Goal: Information Seeking & Learning: Check status

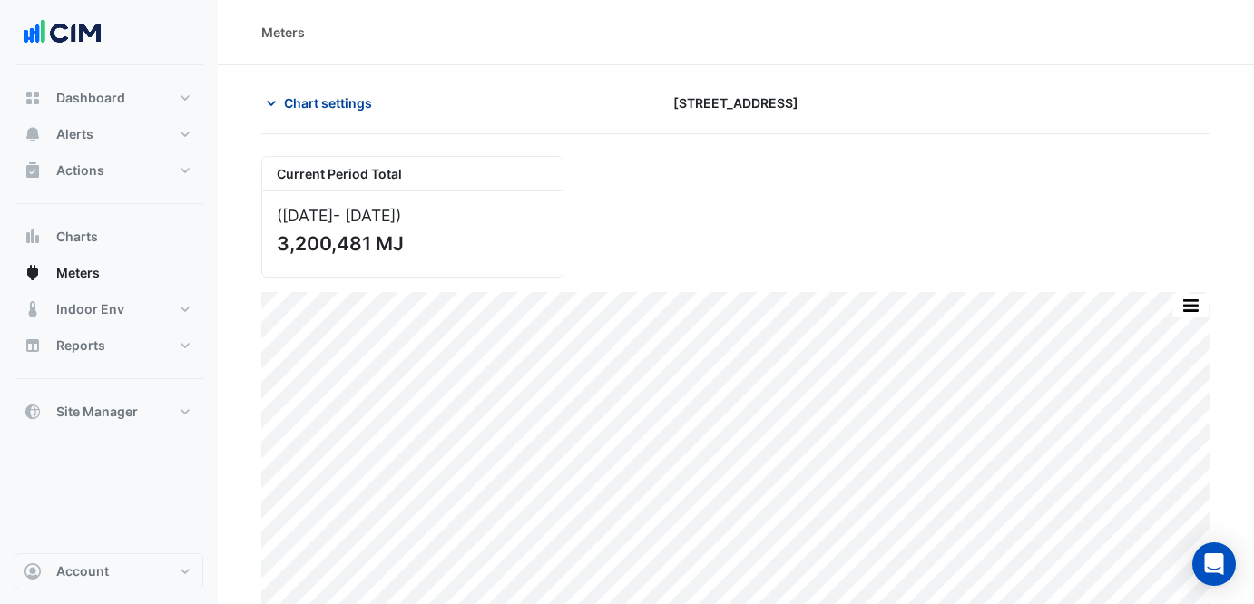
click at [308, 99] on span "Chart settings" at bounding box center [328, 102] width 88 height 19
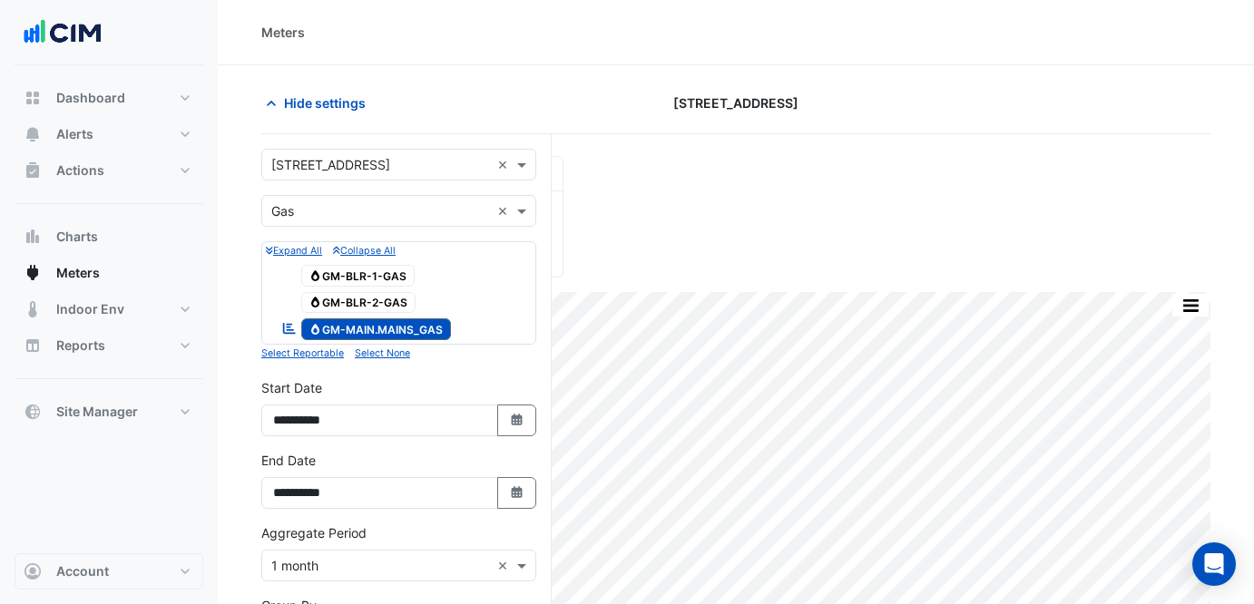
click at [416, 164] on input "text" at bounding box center [380, 165] width 219 height 19
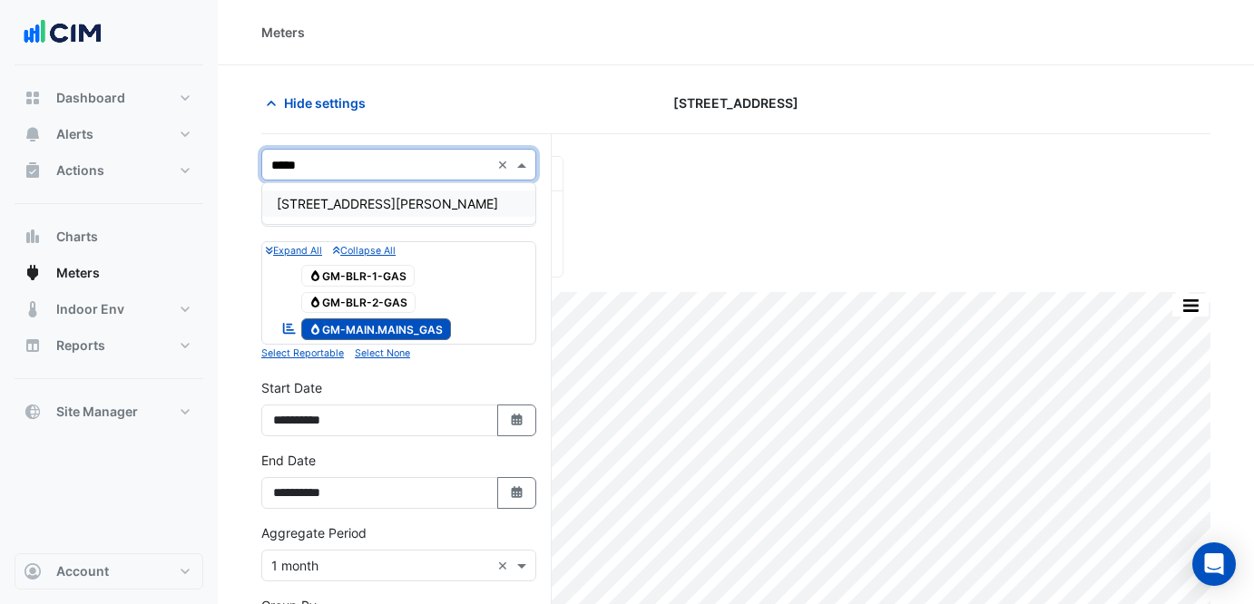
type input "******"
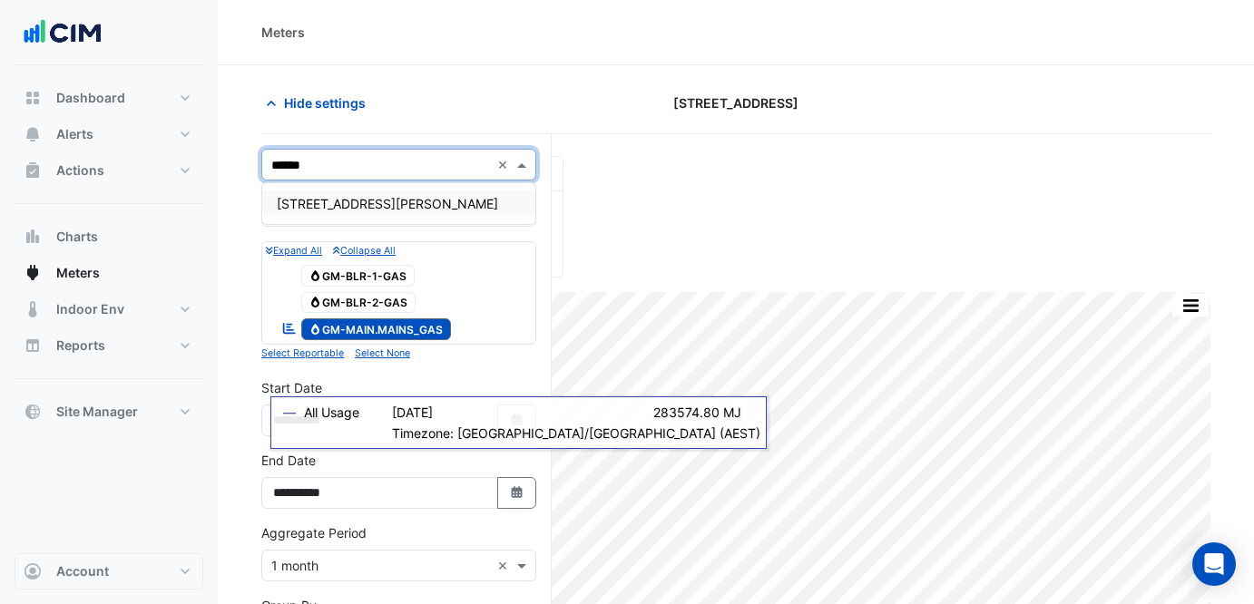
click at [470, 212] on div "[STREET_ADDRESS][PERSON_NAME]" at bounding box center [398, 204] width 273 height 26
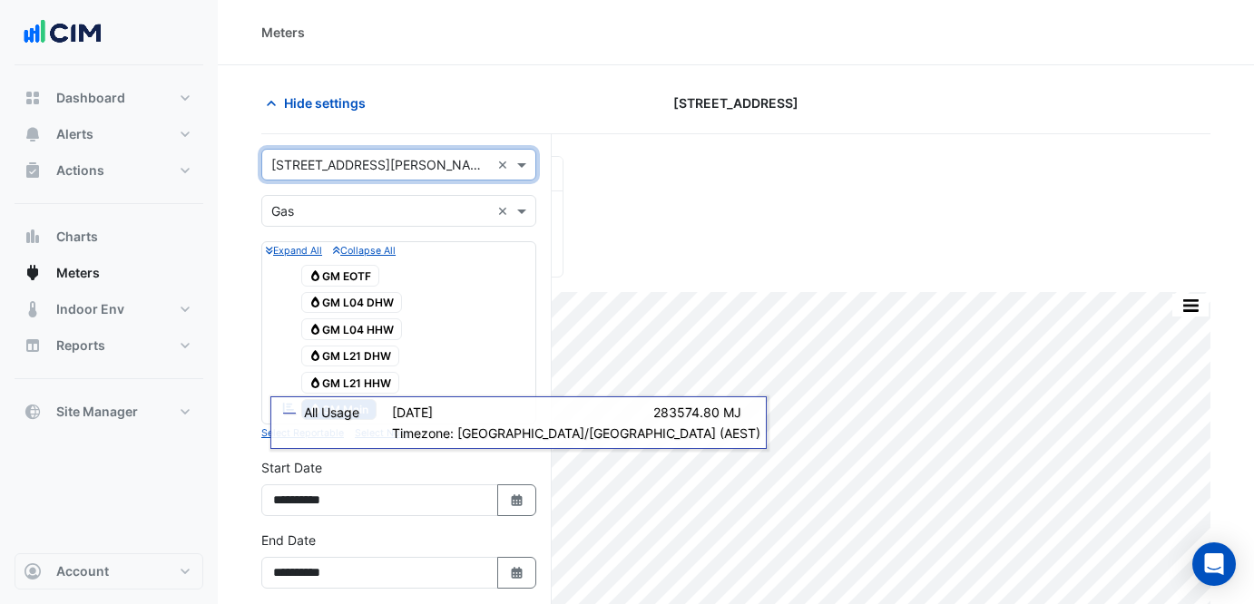
click at [424, 213] on input "text" at bounding box center [380, 211] width 219 height 19
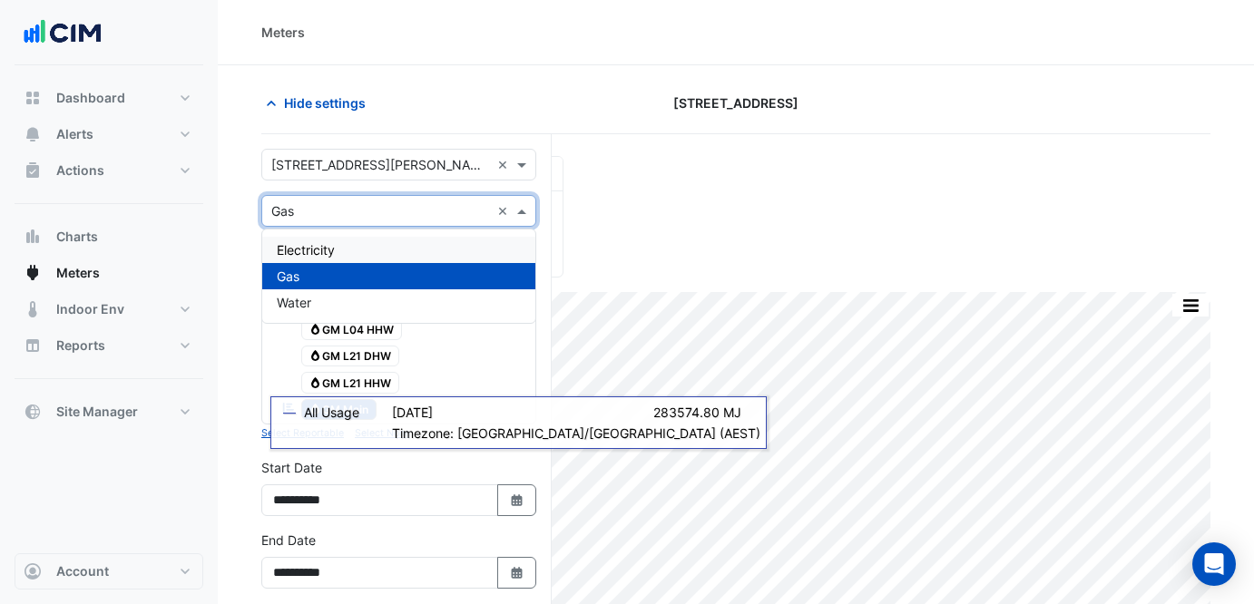
click at [406, 259] on div "Electricity" at bounding box center [398, 250] width 273 height 26
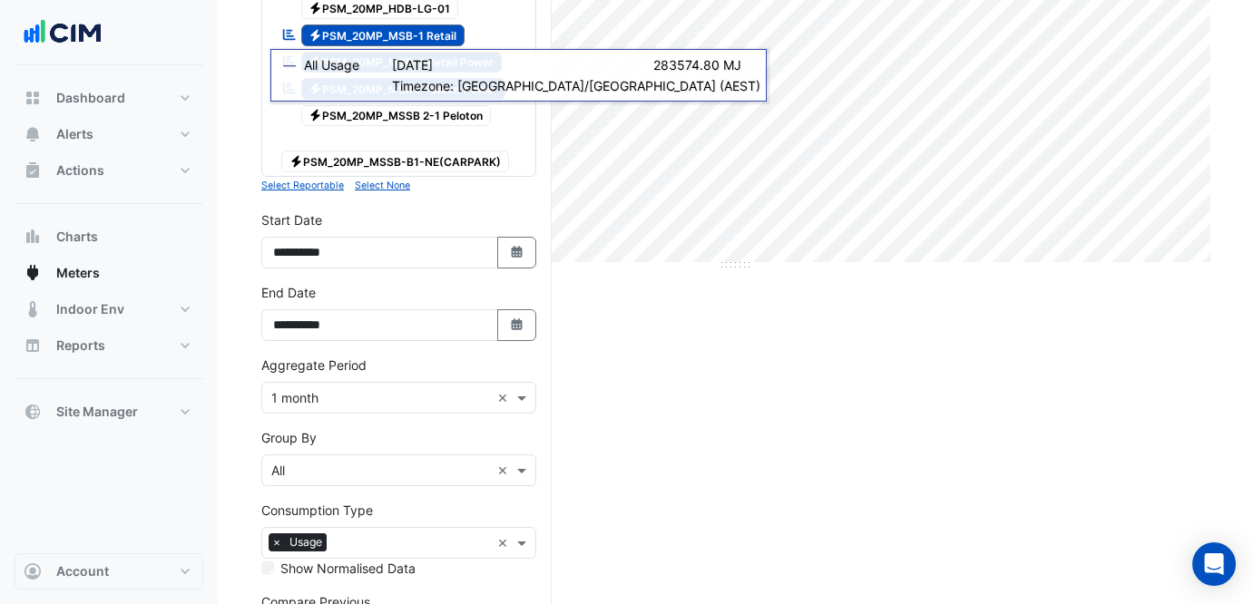
scroll to position [173, 0]
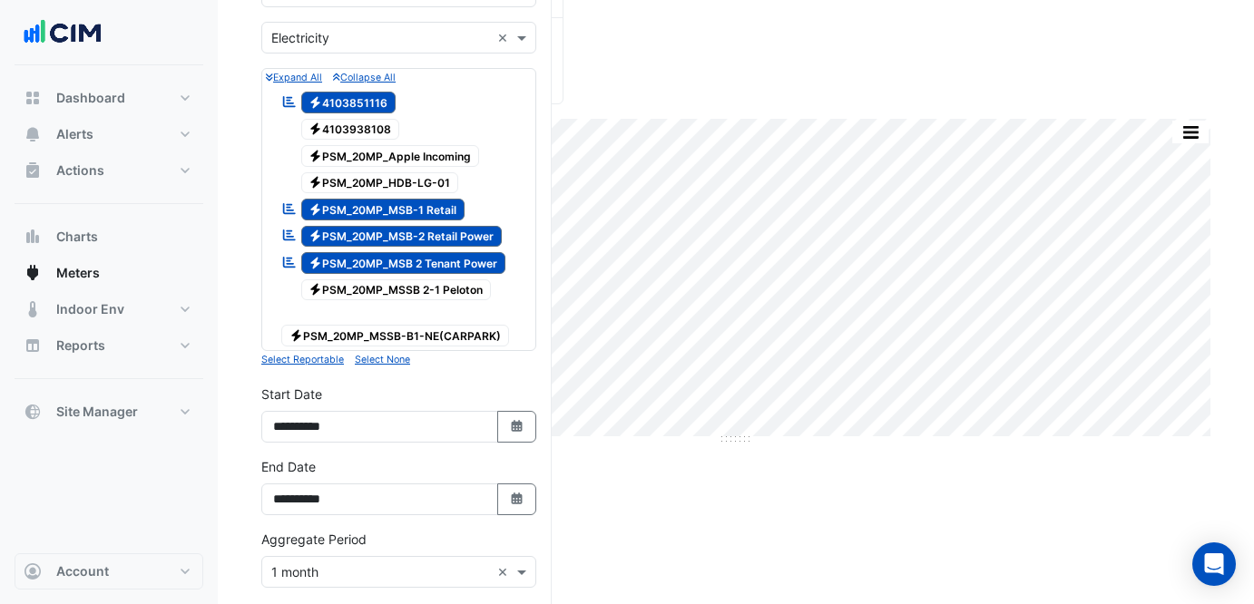
click at [447, 207] on span "Electricity PSM_20MP_MSB-1 Retail" at bounding box center [383, 210] width 164 height 22
click at [460, 229] on span "Electricity PSM_20MP_MSB-2 Retail Power" at bounding box center [401, 237] width 201 height 22
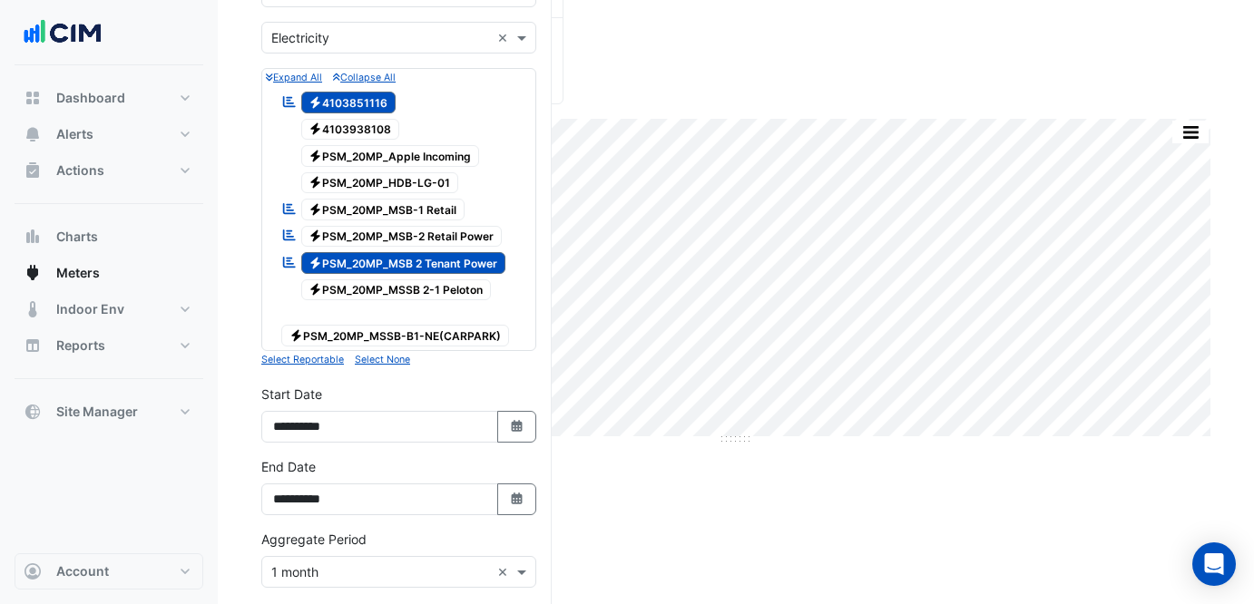
click at [471, 264] on span "Electricity PSM_20MP_MSB 2 Tenant Power" at bounding box center [403, 263] width 205 height 22
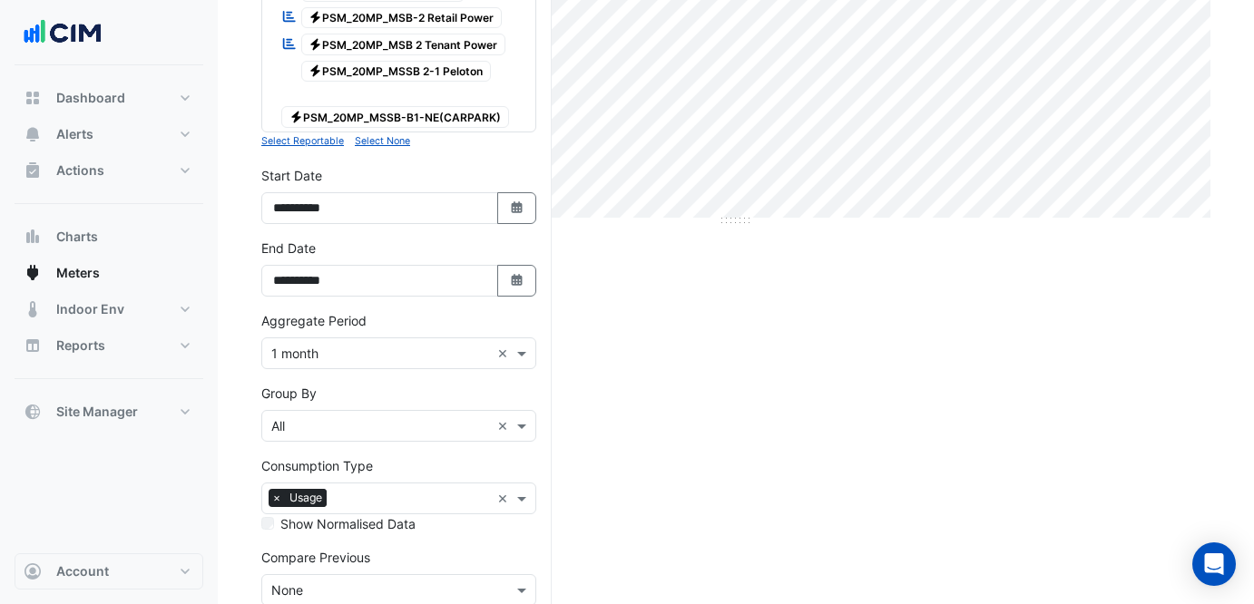
scroll to position [470, 0]
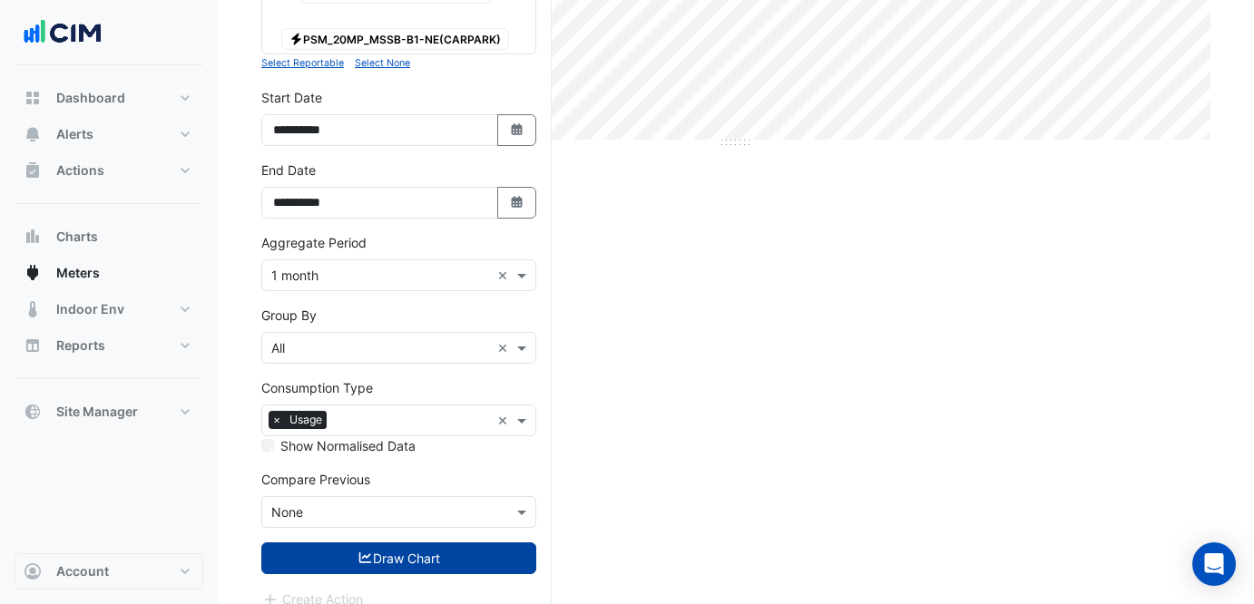
click at [439, 545] on button "Draw Chart" at bounding box center [398, 559] width 275 height 32
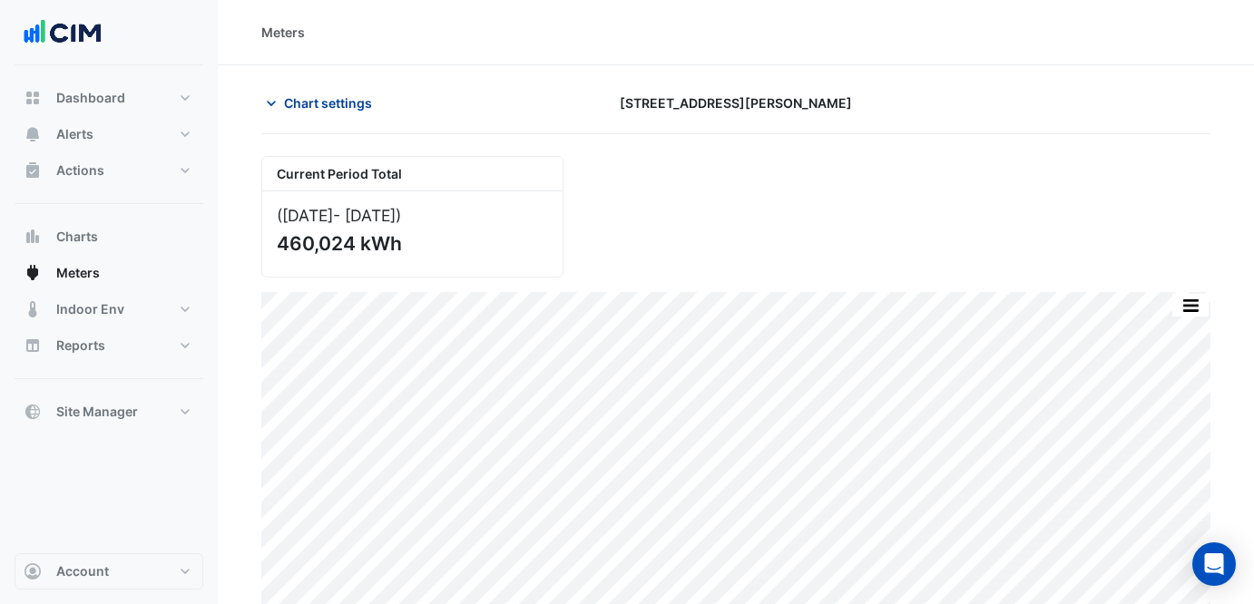
click at [324, 93] on span "Chart settings" at bounding box center [328, 102] width 88 height 19
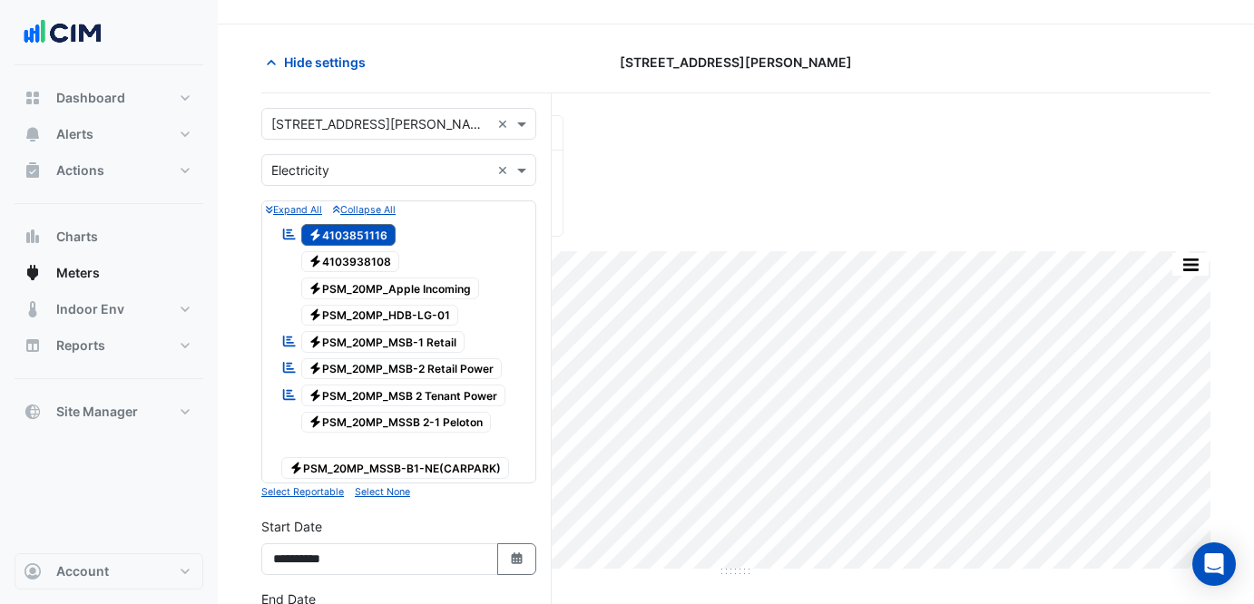
scroll to position [142, 0]
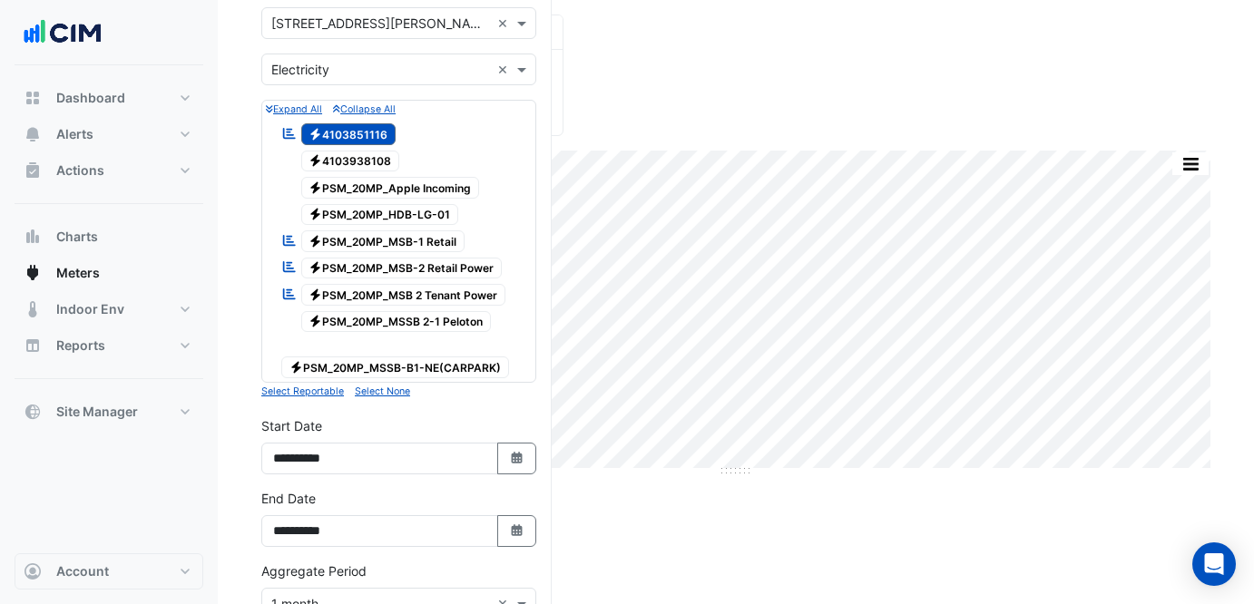
click at [518, 421] on div "**********" at bounding box center [398, 445] width 275 height 58
click at [519, 443] on button "Select Date" at bounding box center [517, 459] width 40 height 32
select select "*"
select select "****"
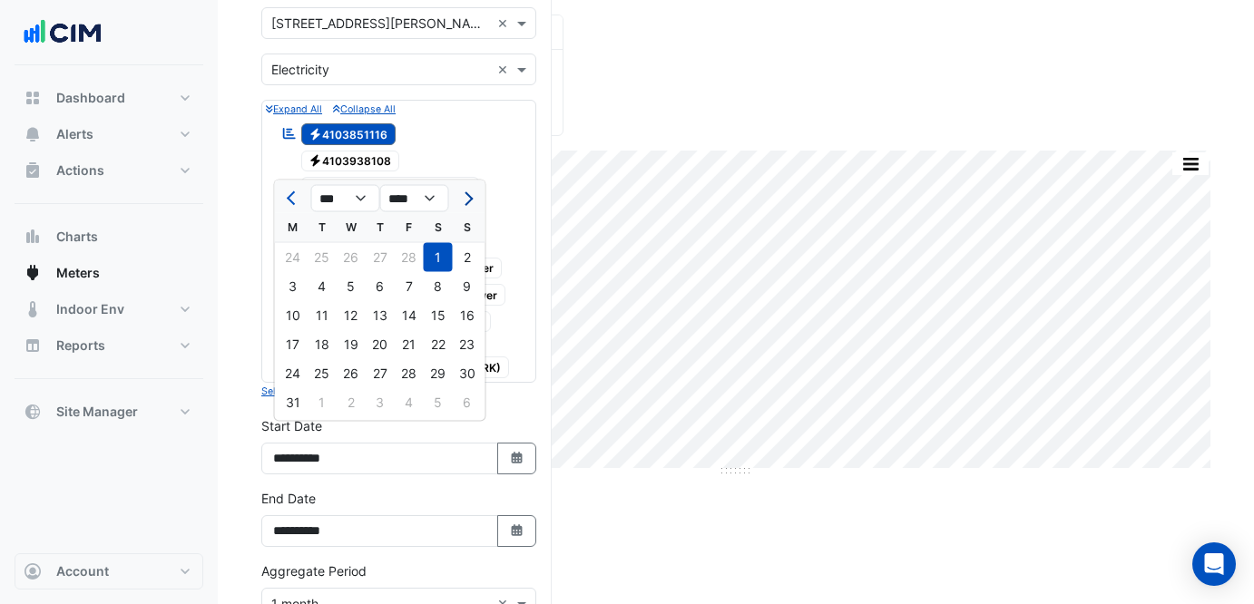
click at [465, 198] on span "Next month" at bounding box center [466, 198] width 14 height 14
select select "*"
click at [459, 259] on div "1" at bounding box center [467, 257] width 29 height 29
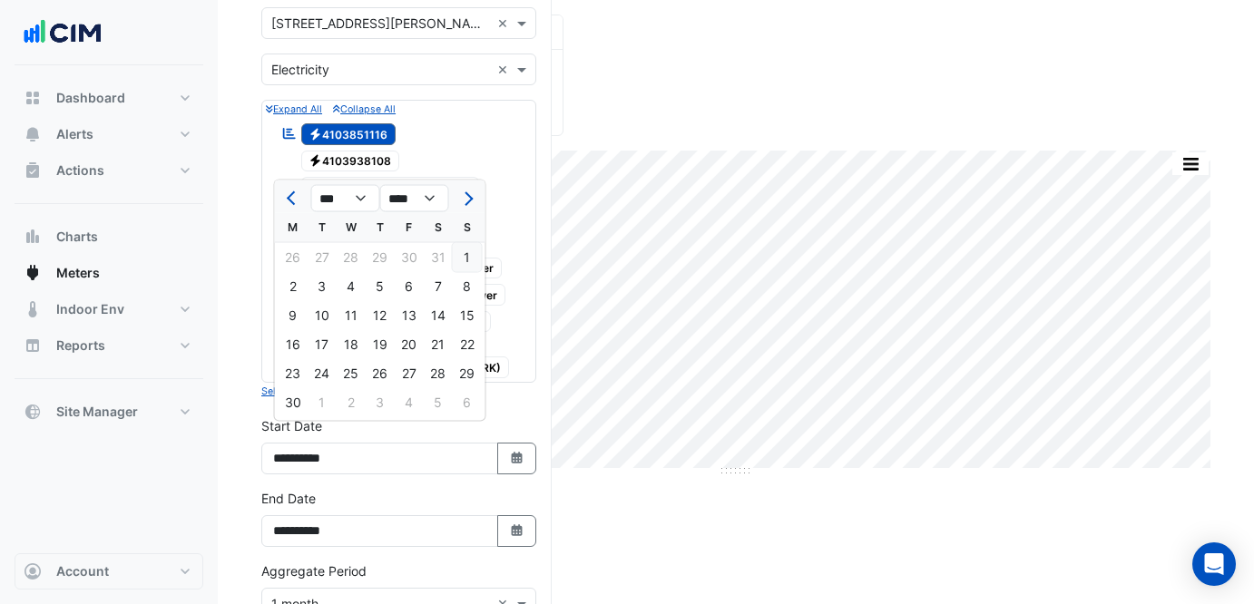
type input "**********"
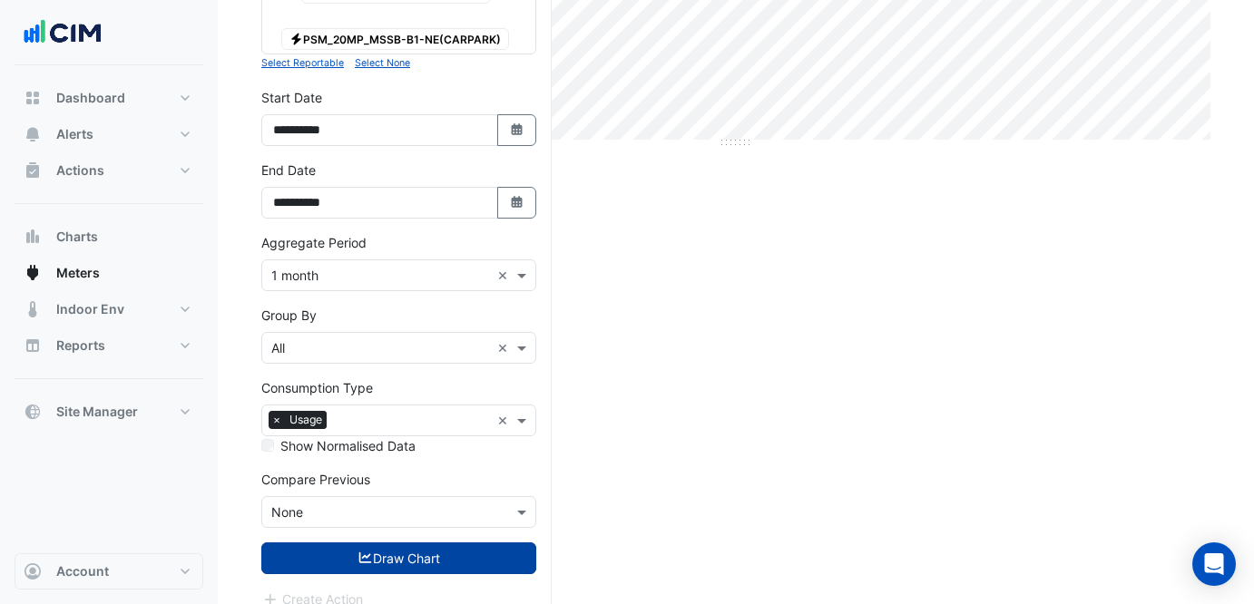
click at [398, 545] on button "Draw Chart" at bounding box center [398, 559] width 275 height 32
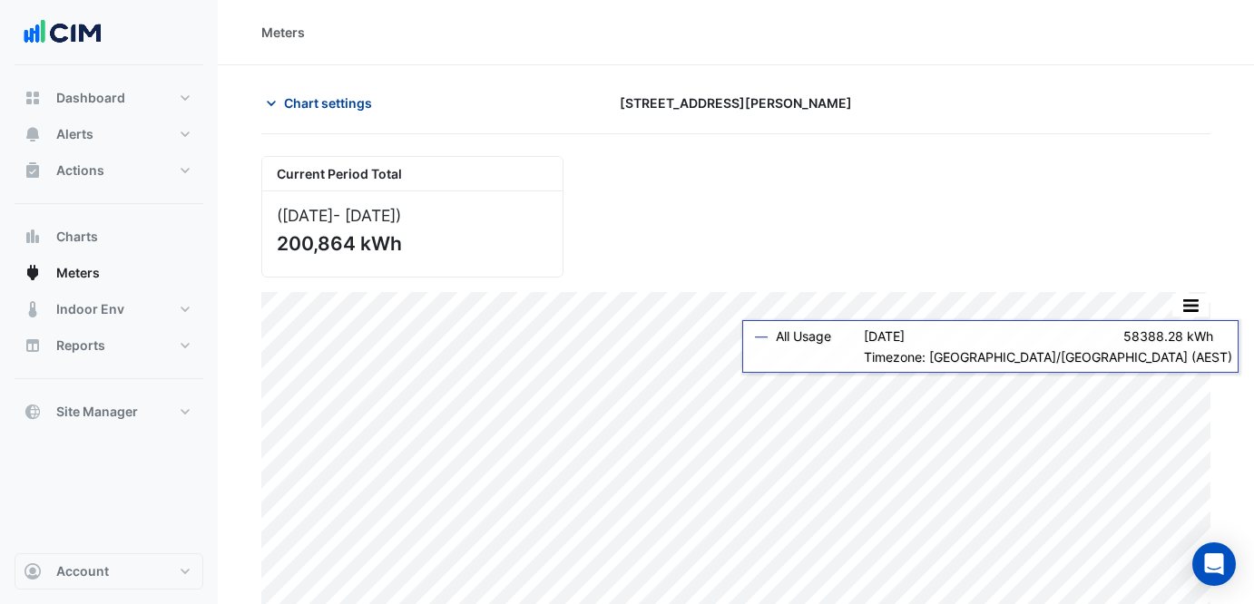
click at [327, 106] on span "Chart settings" at bounding box center [328, 102] width 88 height 19
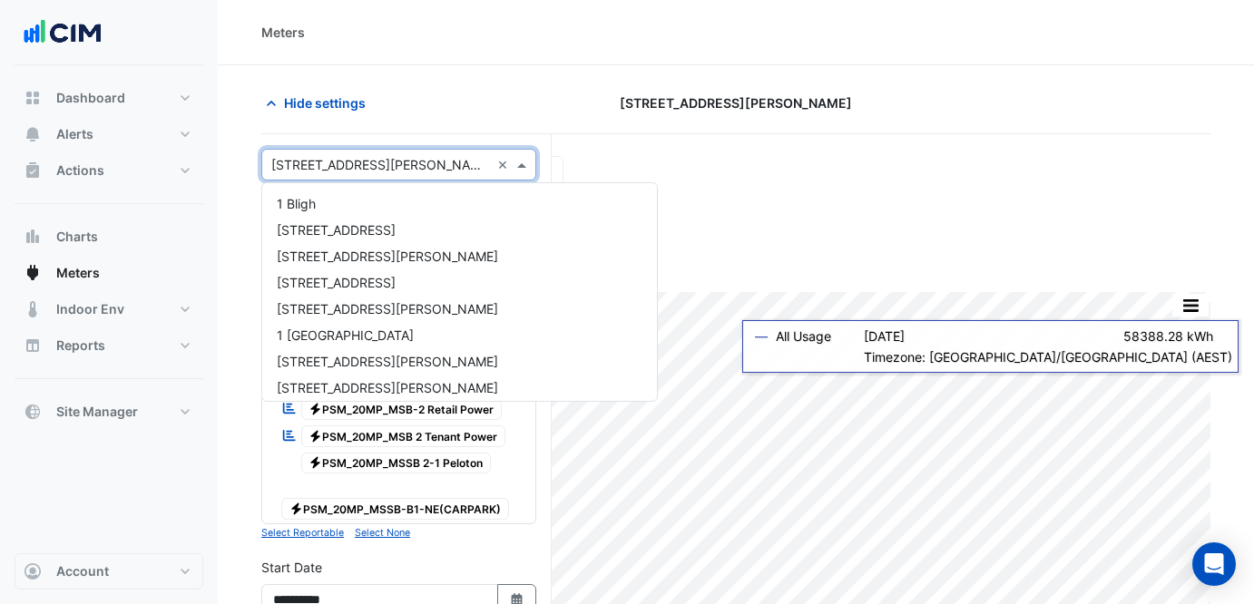
click at [387, 165] on input "text" at bounding box center [380, 165] width 219 height 19
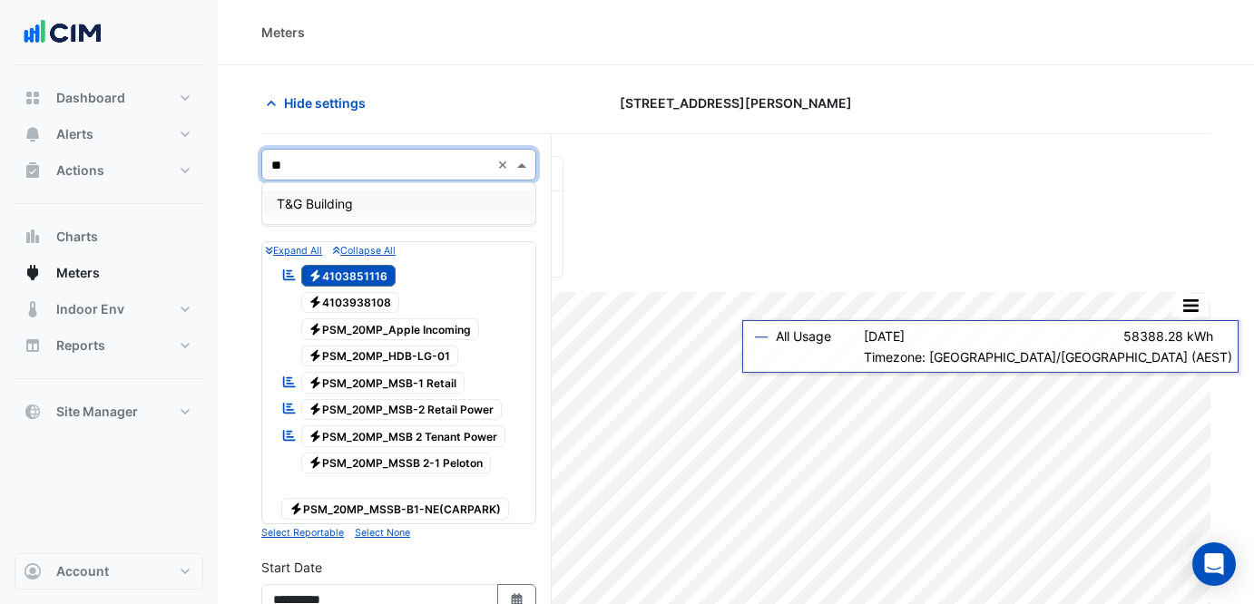
type input "**"
click at [406, 226] on div "× Electricity ×" at bounding box center [398, 211] width 275 height 32
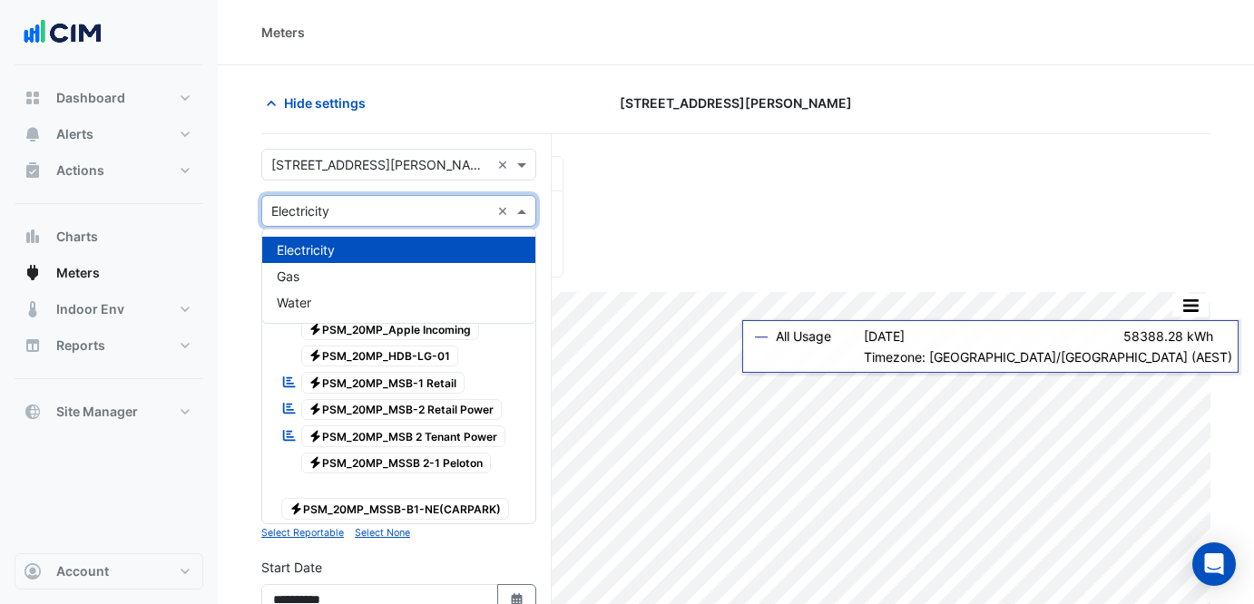
click at [407, 169] on input "text" at bounding box center [380, 165] width 219 height 19
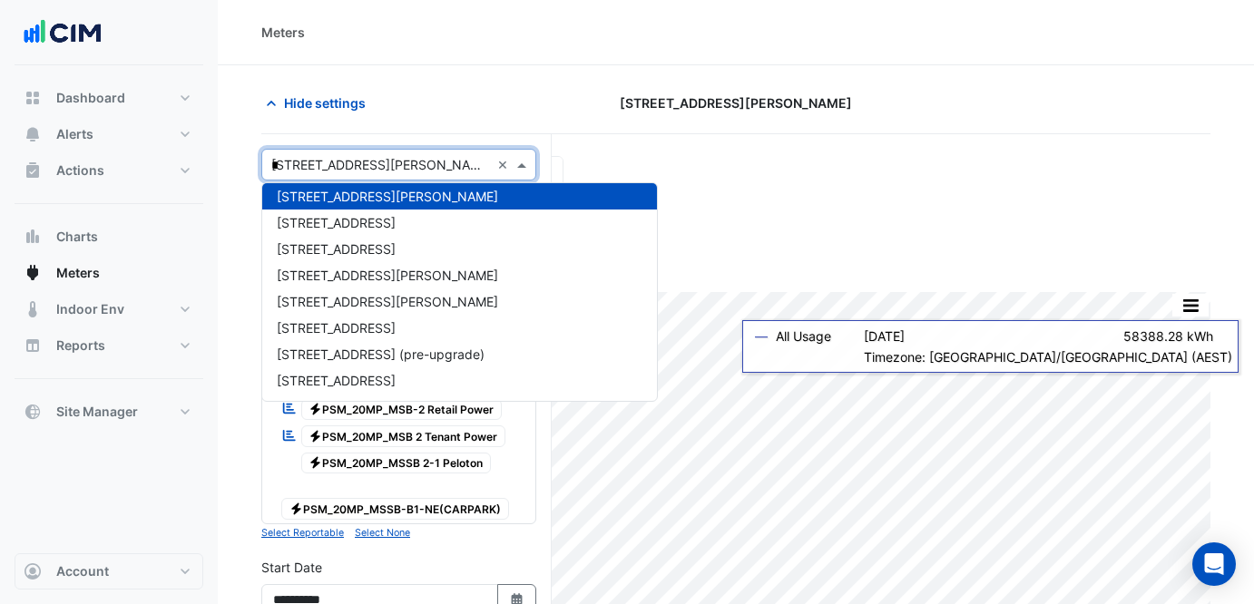
scroll to position [1797, 0]
type input "**"
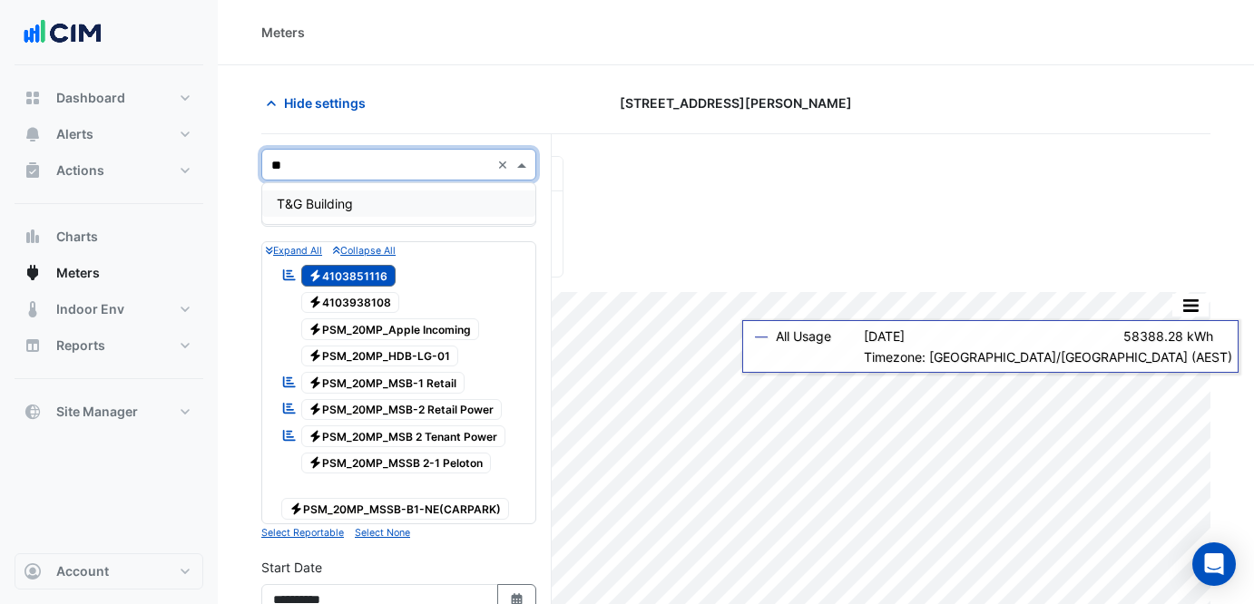
click at [436, 200] on div "T&G Building" at bounding box center [398, 204] width 273 height 26
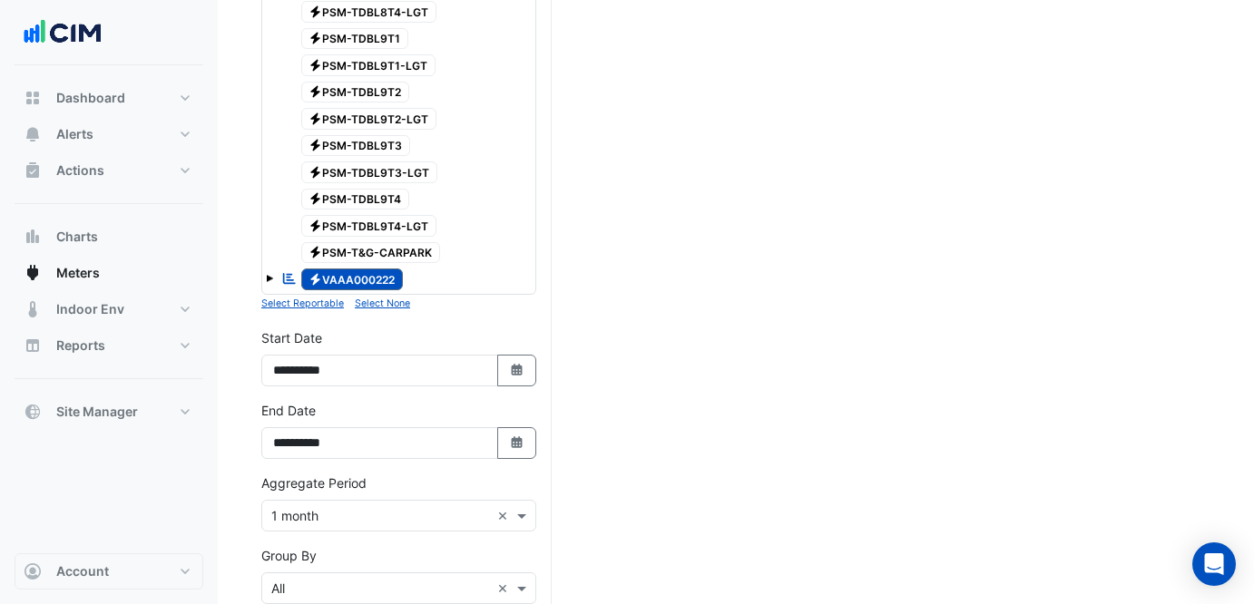
scroll to position [4561, 0]
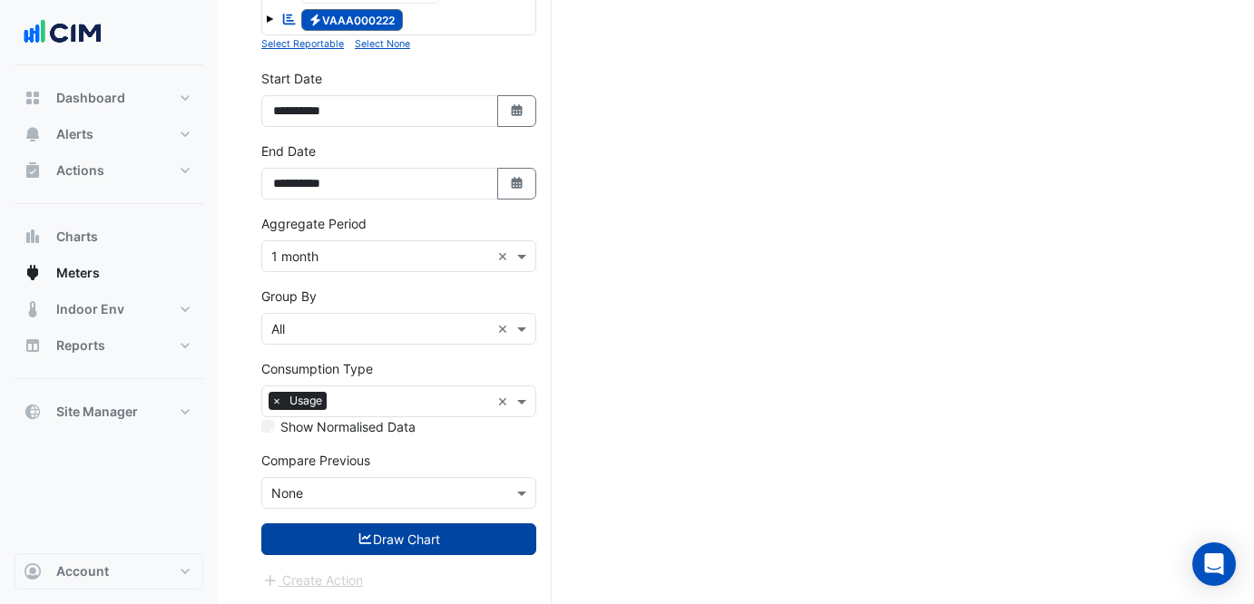
click at [465, 550] on button "Draw Chart" at bounding box center [398, 540] width 275 height 32
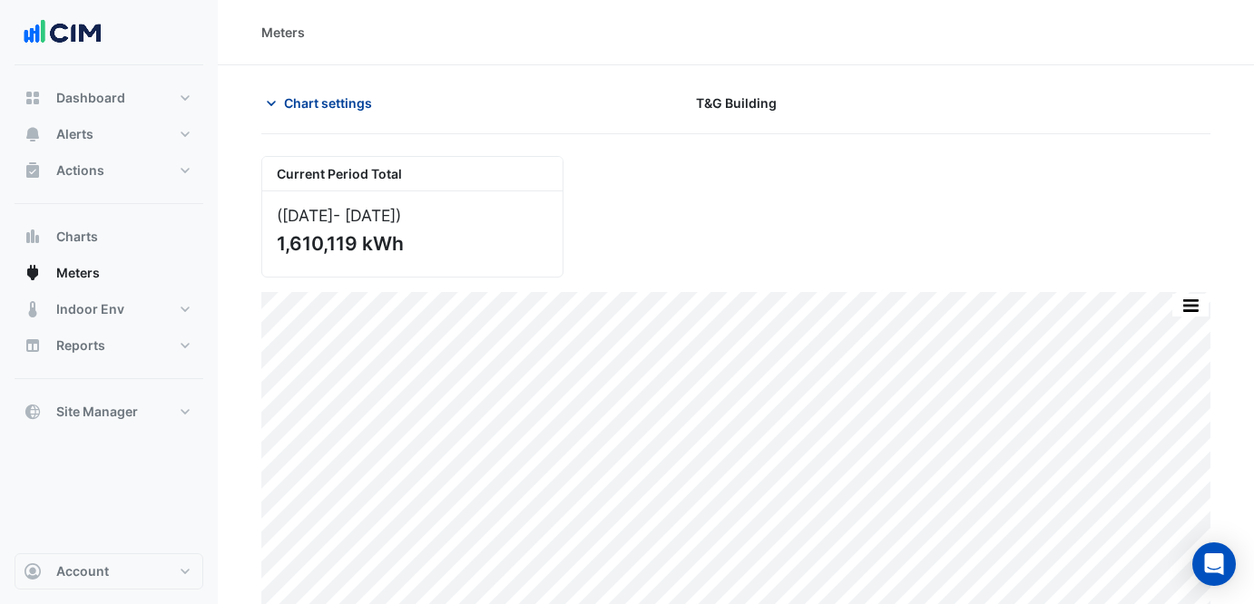
click at [353, 114] on button "Chart settings" at bounding box center [322, 103] width 122 height 32
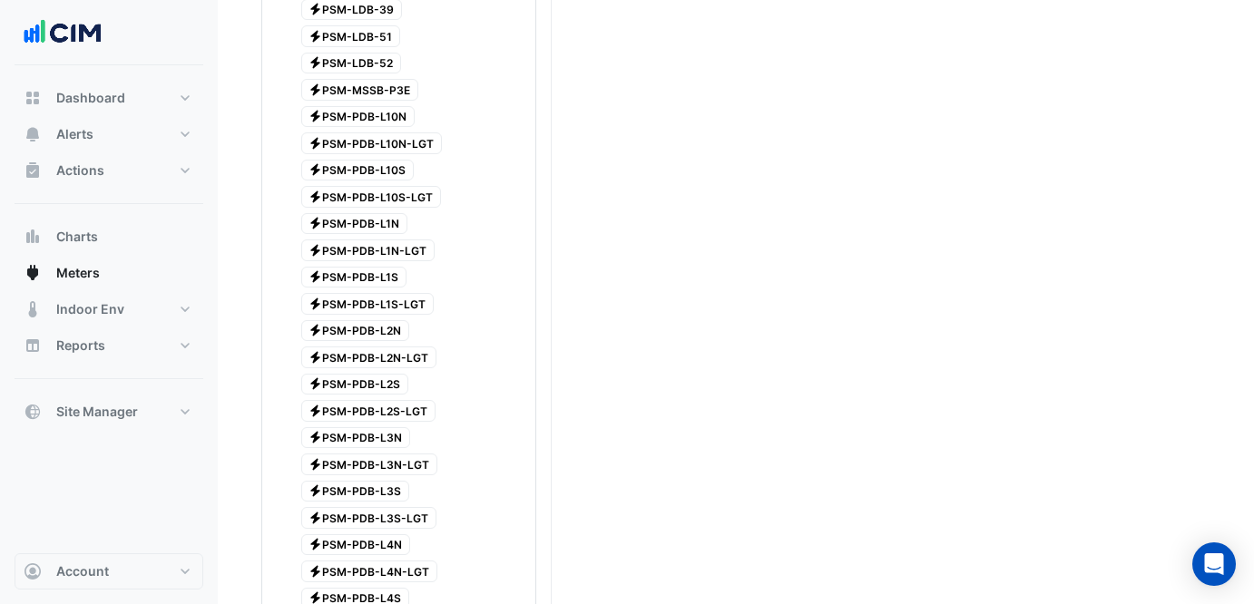
scroll to position [53, 0]
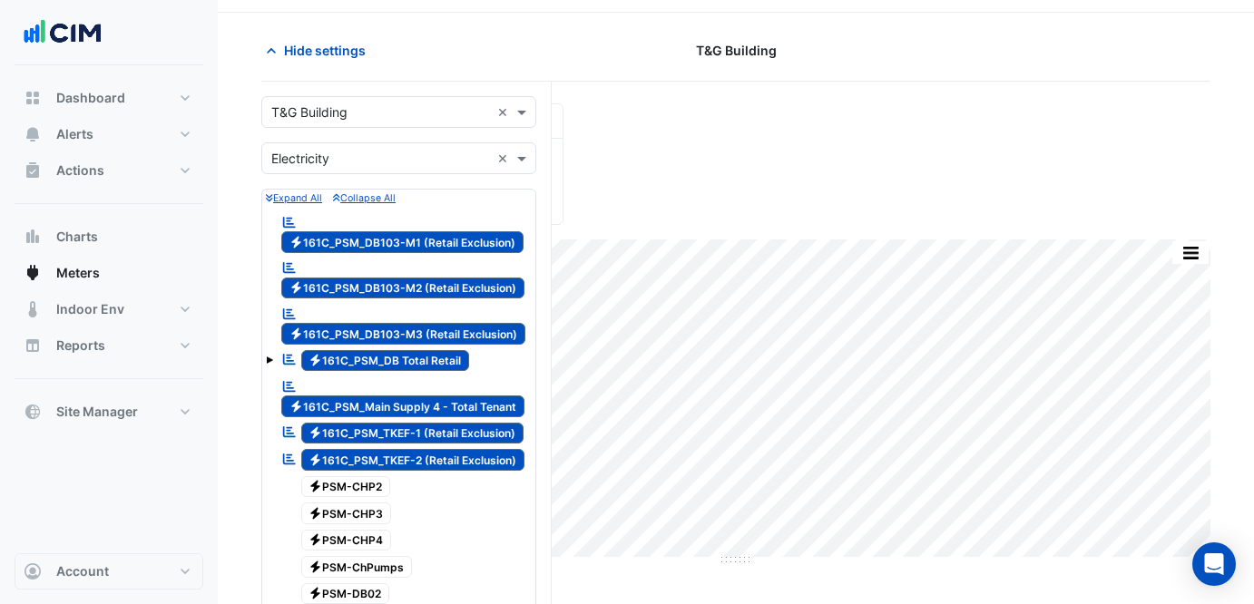
click at [450, 219] on div "Reportable Electricity 161C_PSM_DB103-M1 (Retail Exclusion)" at bounding box center [404, 233] width 255 height 44
click at [456, 291] on span "Electricity 161C_PSM_DB103-M2 (Retail Exclusion)" at bounding box center [402, 289] width 243 height 22
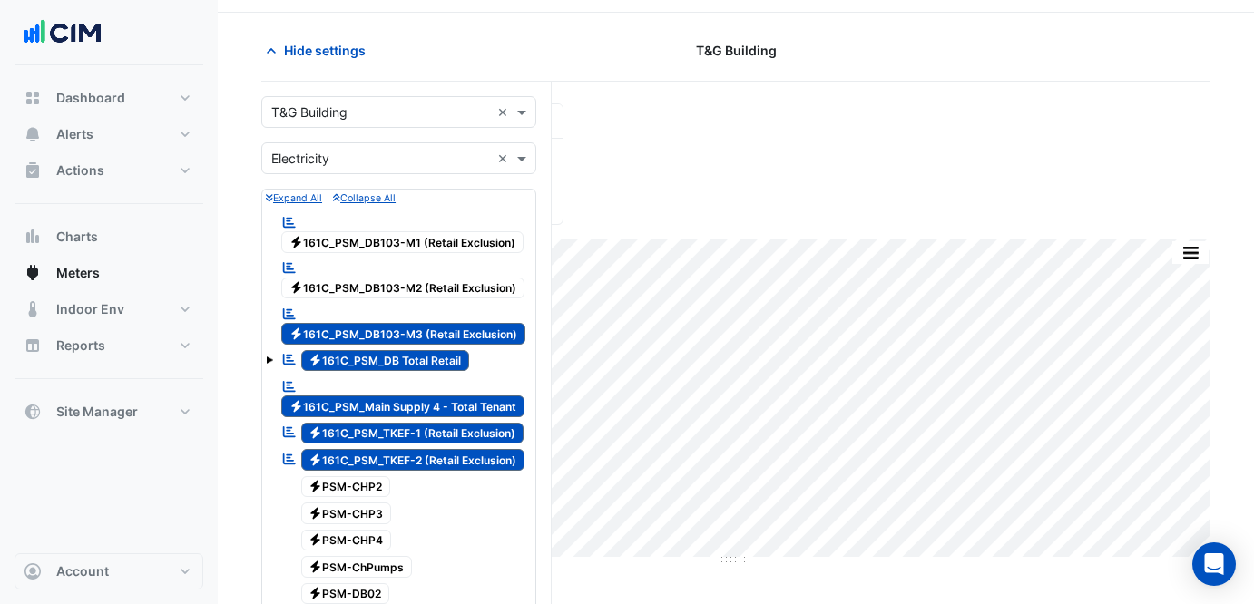
click at [470, 332] on span "Electricity 161C_PSM_DB103-M3 (Retail Exclusion)" at bounding box center [403, 334] width 244 height 22
click at [431, 371] on div "Reportable Electricity 161C_PSM_DB Total Retail" at bounding box center [375, 360] width 197 height 25
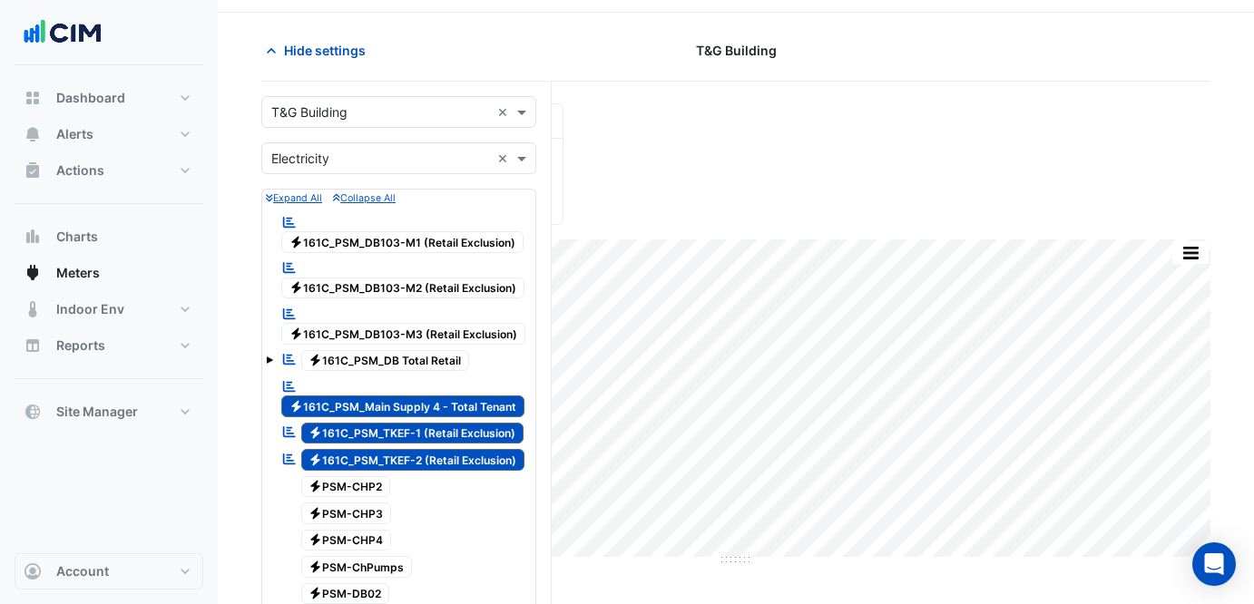
click at [458, 397] on span "Electricity 161C_PSM_Main Supply 4 - Total Tenant" at bounding box center [402, 407] width 243 height 22
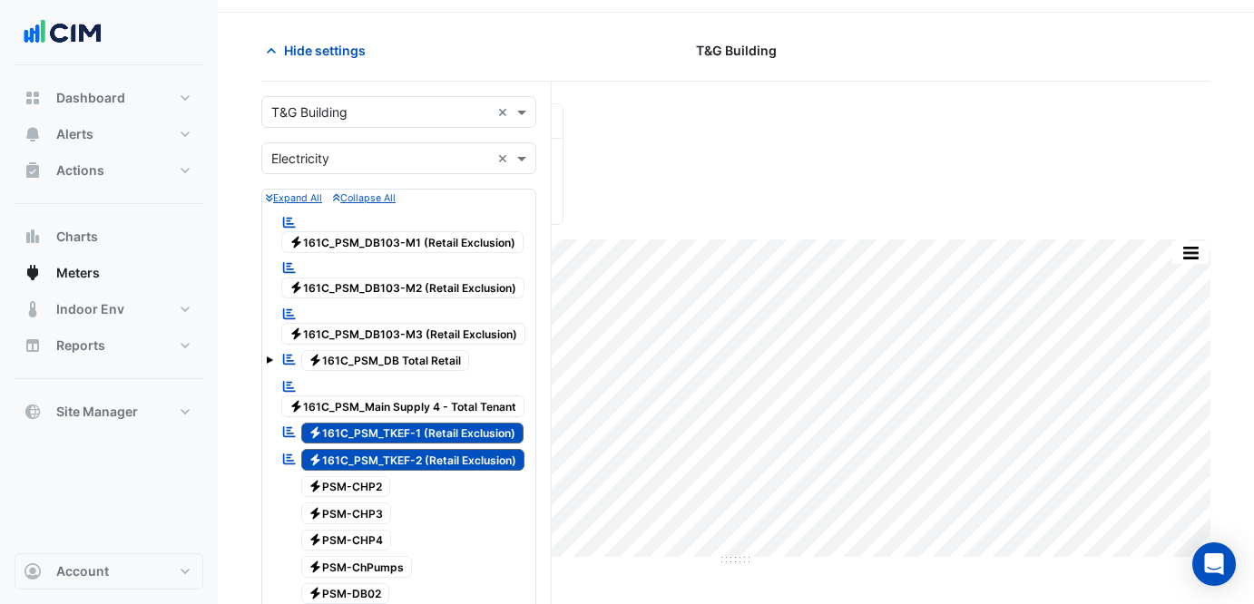
click at [471, 426] on span "Electricity 161C_PSM_TKEF-1 (Retail Exclusion)" at bounding box center [412, 434] width 223 height 22
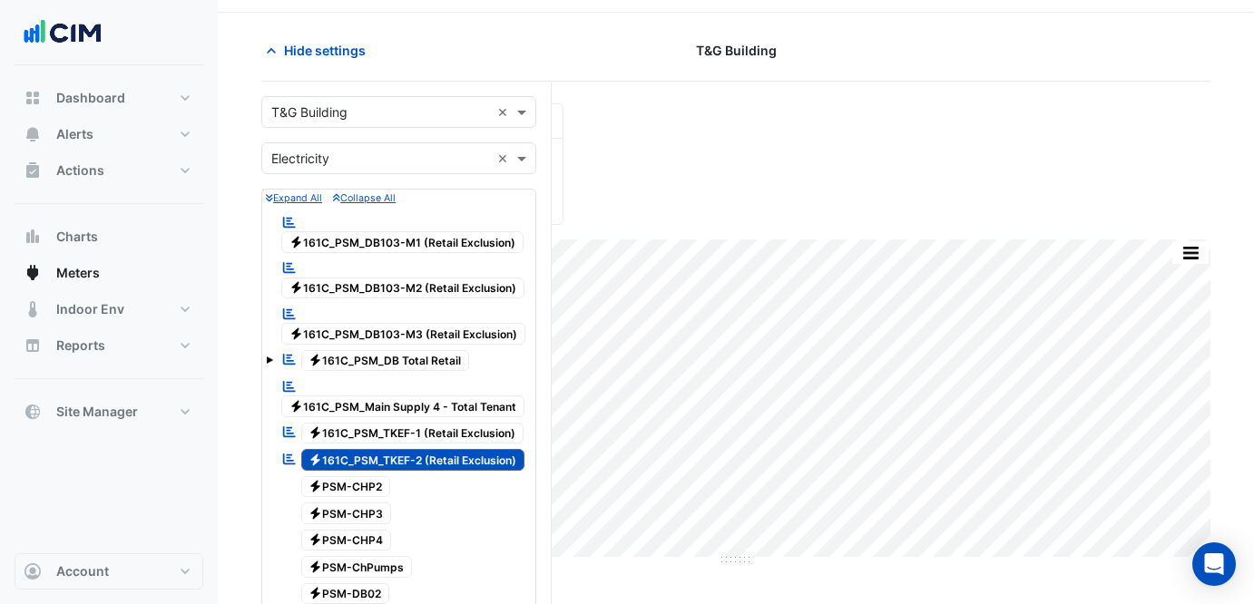
click at [477, 460] on span "Electricity 161C_PSM_TKEF-2 (Retail Exclusion)" at bounding box center [413, 460] width 224 height 22
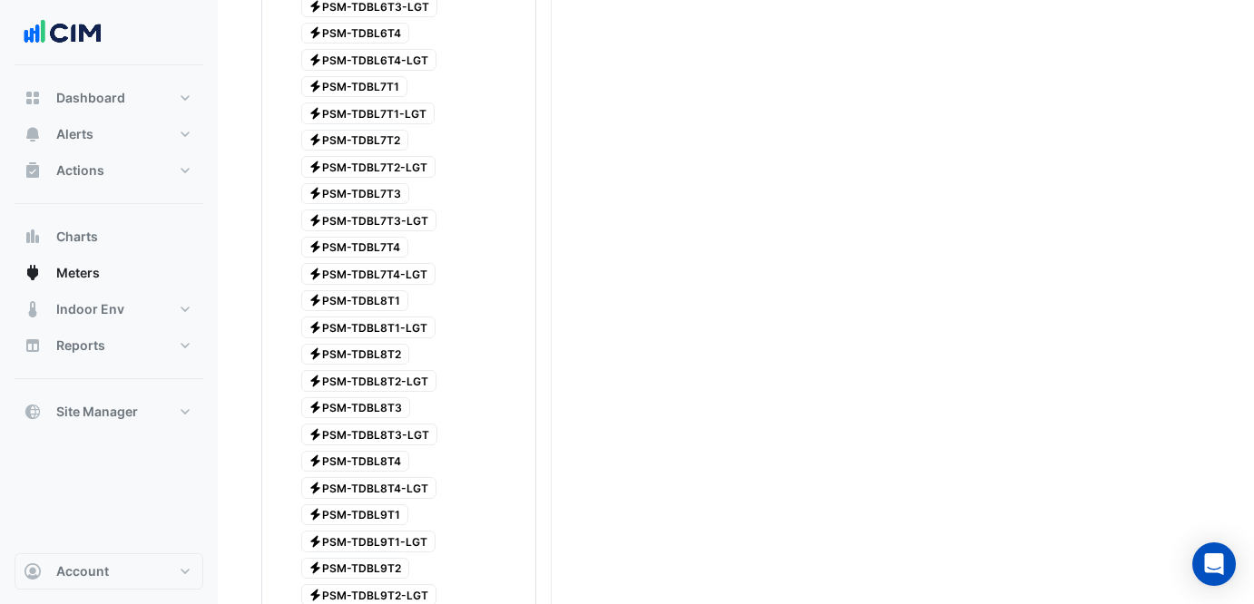
scroll to position [4561, 0]
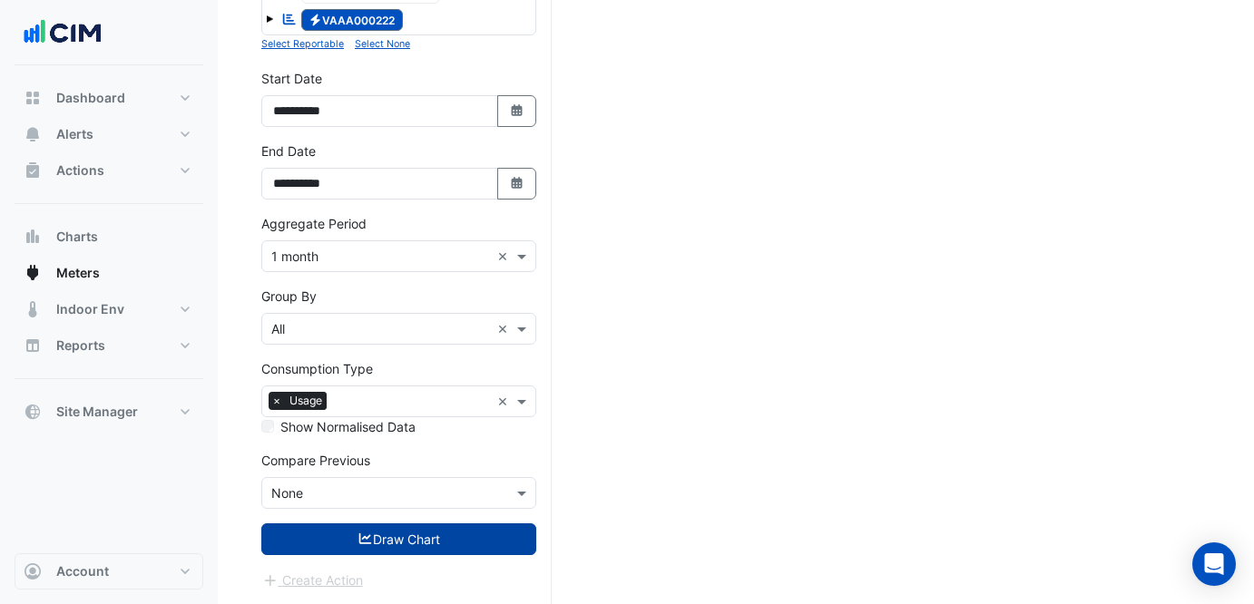
click at [476, 541] on button "Draw Chart" at bounding box center [398, 540] width 275 height 32
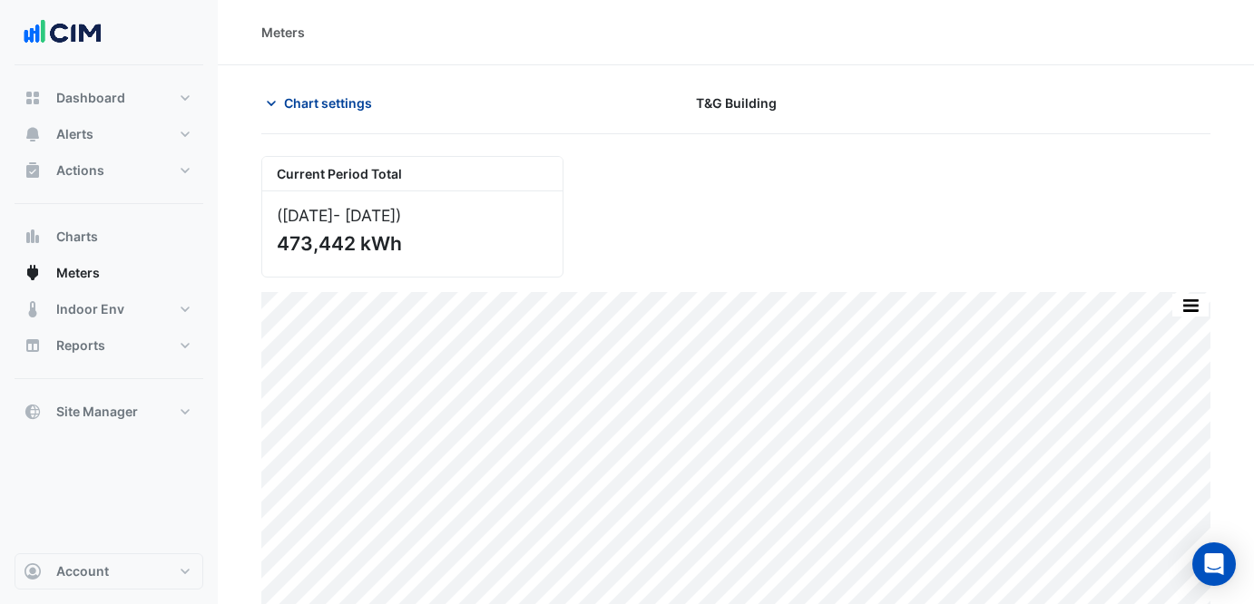
click at [323, 92] on button "Chart settings" at bounding box center [322, 103] width 122 height 32
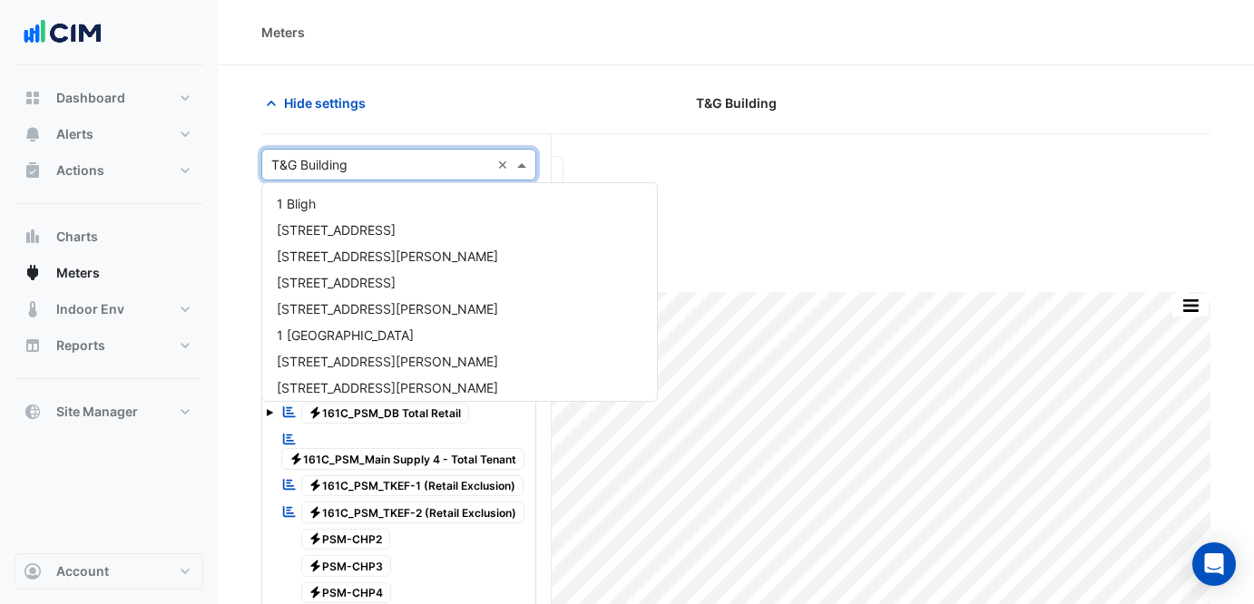
click at [357, 169] on input "text" at bounding box center [380, 165] width 219 height 19
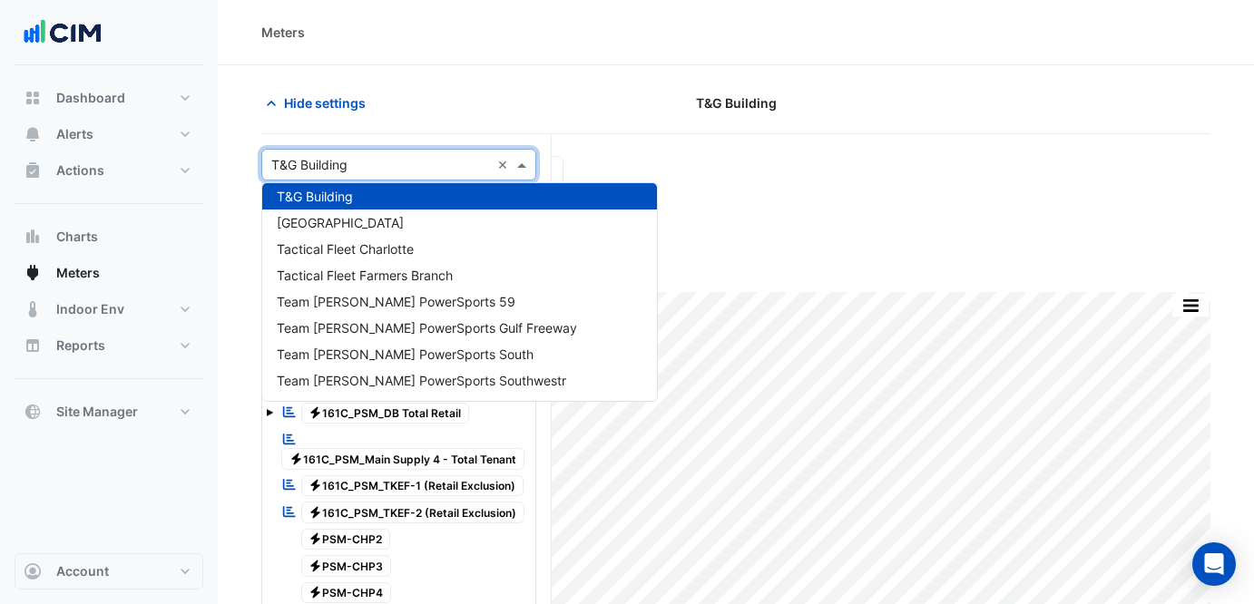
type input "*"
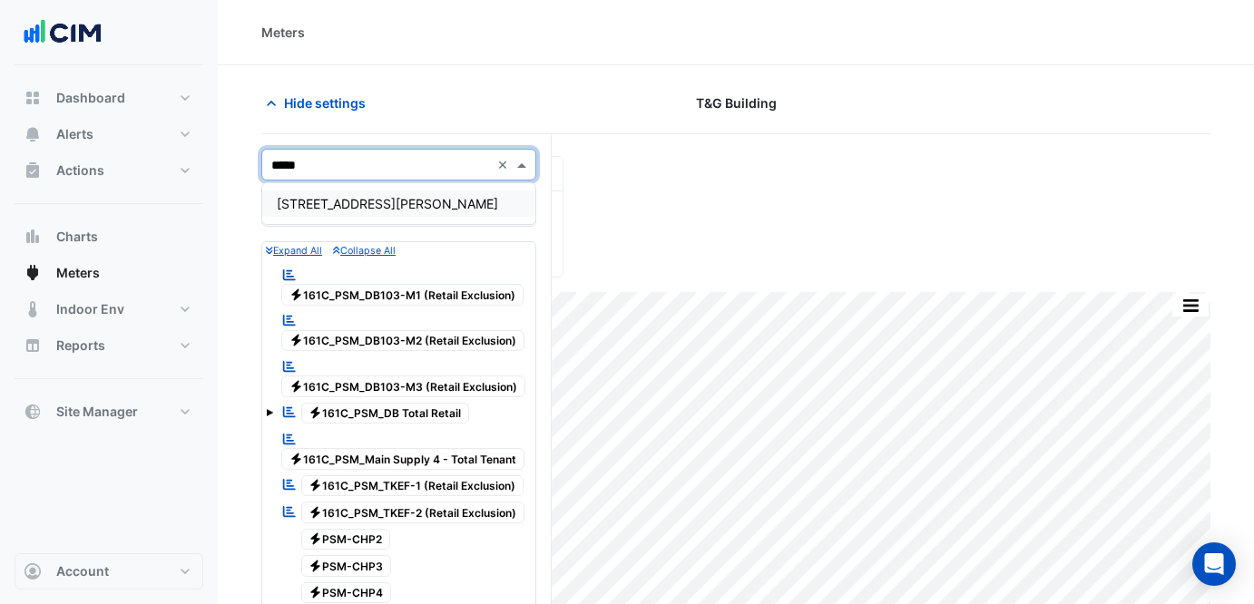
type input "******"
click at [353, 205] on span "[STREET_ADDRESS][PERSON_NAME]" at bounding box center [387, 203] width 221 height 15
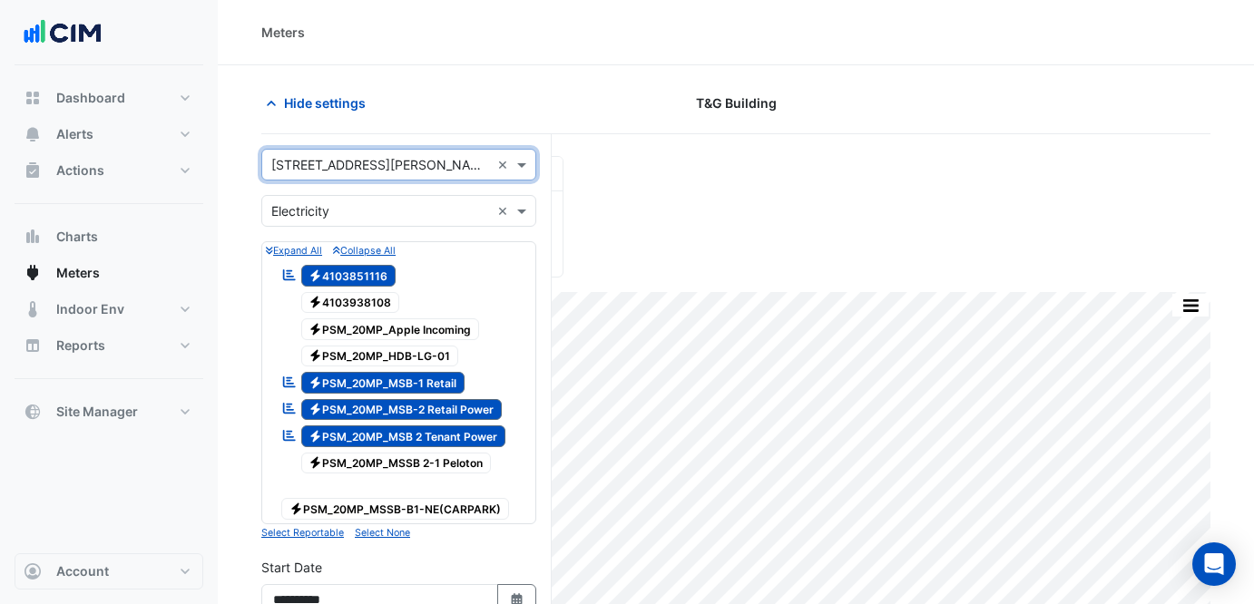
click at [410, 375] on span "Electricity PSM_20MP_MSB-1 Retail" at bounding box center [383, 383] width 164 height 22
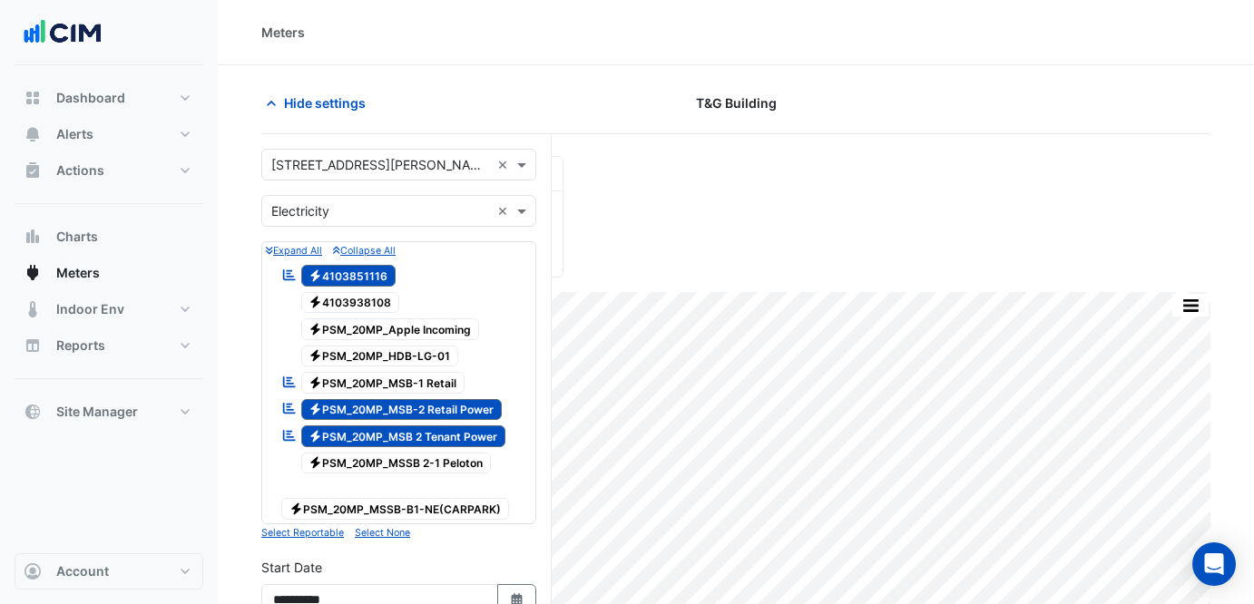
click at [436, 399] on span "Electricity PSM_20MP_MSB-2 Retail Power" at bounding box center [401, 410] width 201 height 22
click at [485, 435] on span "Electricity PSM_20MP_MSB 2 Tenant Power" at bounding box center [403, 437] width 205 height 22
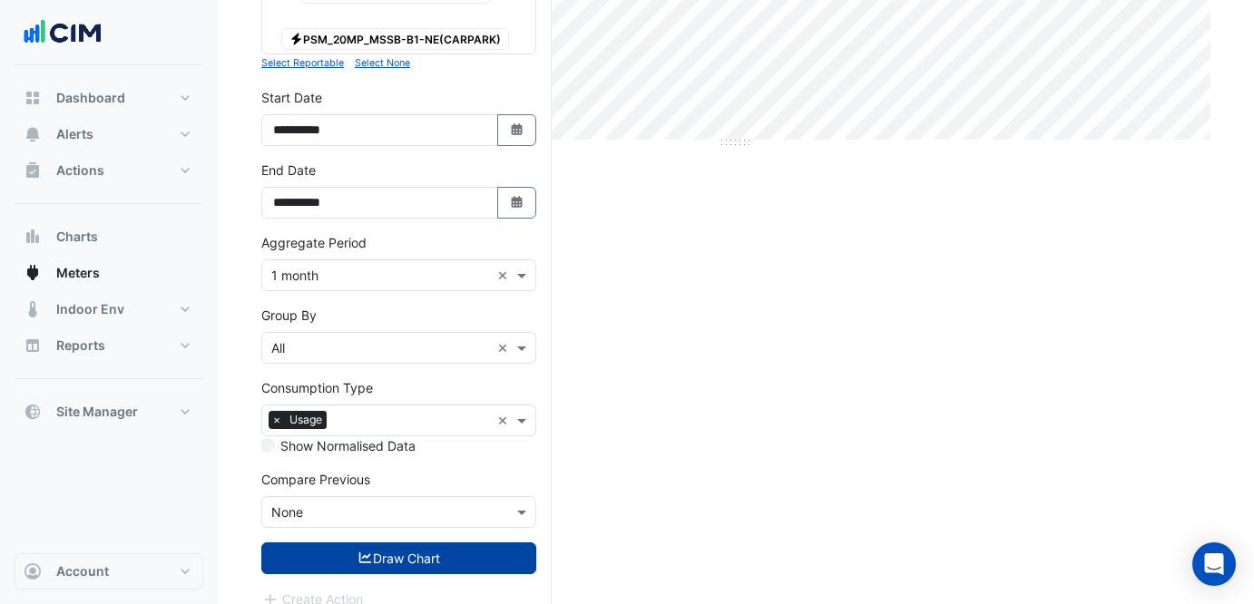
click at [489, 543] on button "Draw Chart" at bounding box center [398, 559] width 275 height 32
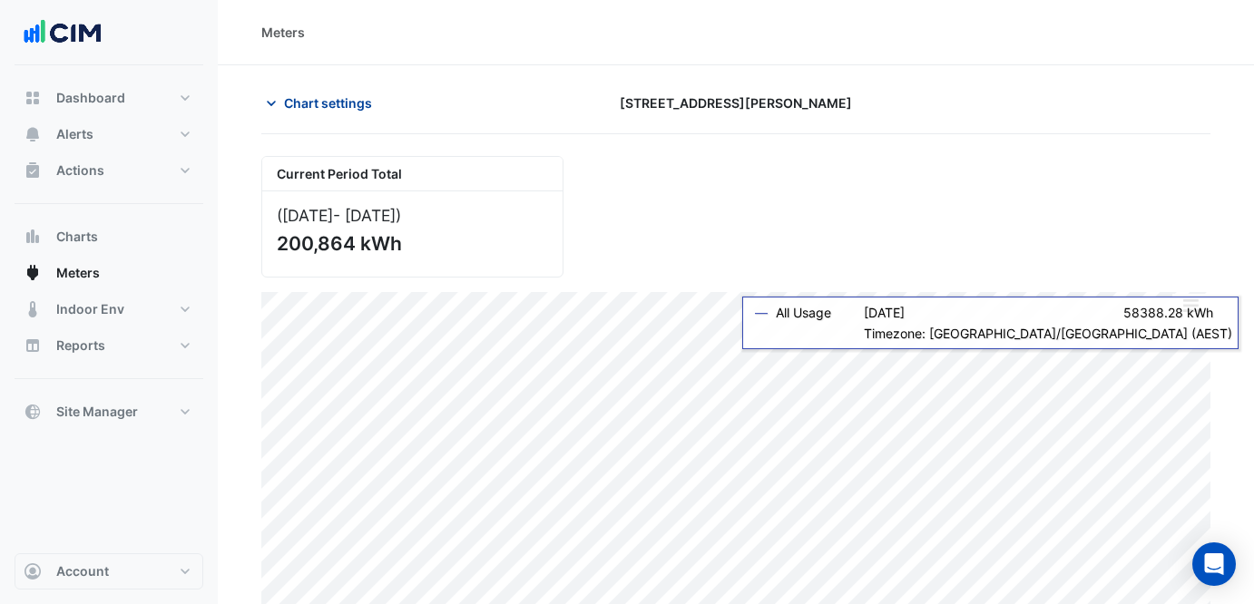
click at [345, 96] on span "Chart settings" at bounding box center [328, 102] width 88 height 19
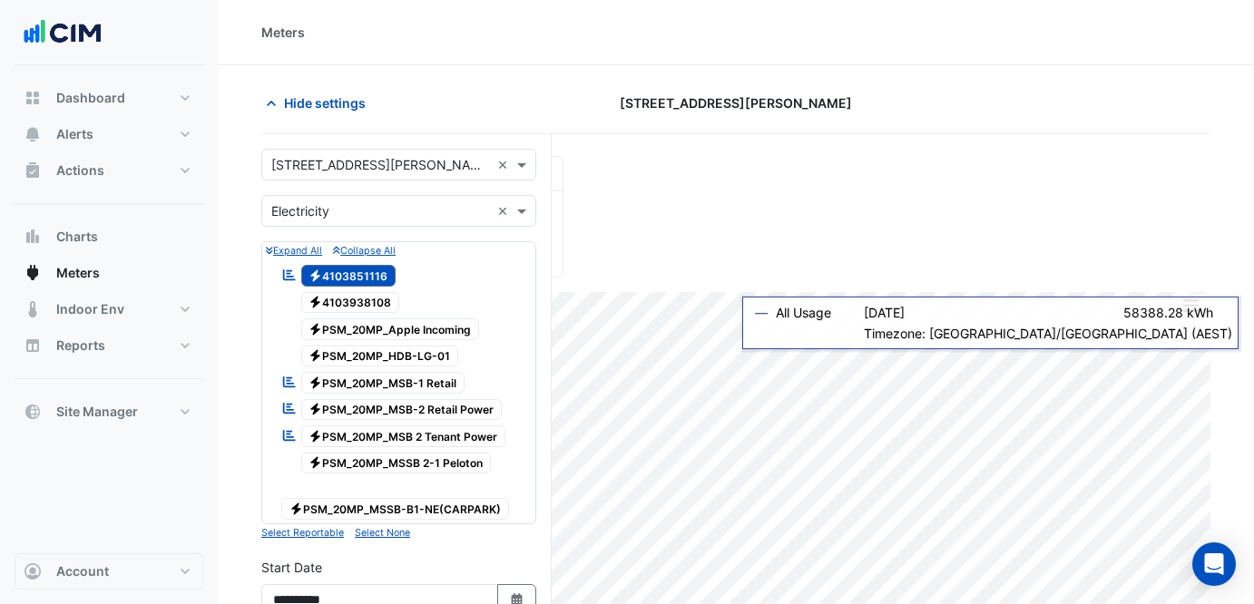
click at [348, 151] on div "× [STREET_ADDRESS][PERSON_NAME] ×" at bounding box center [398, 165] width 275 height 32
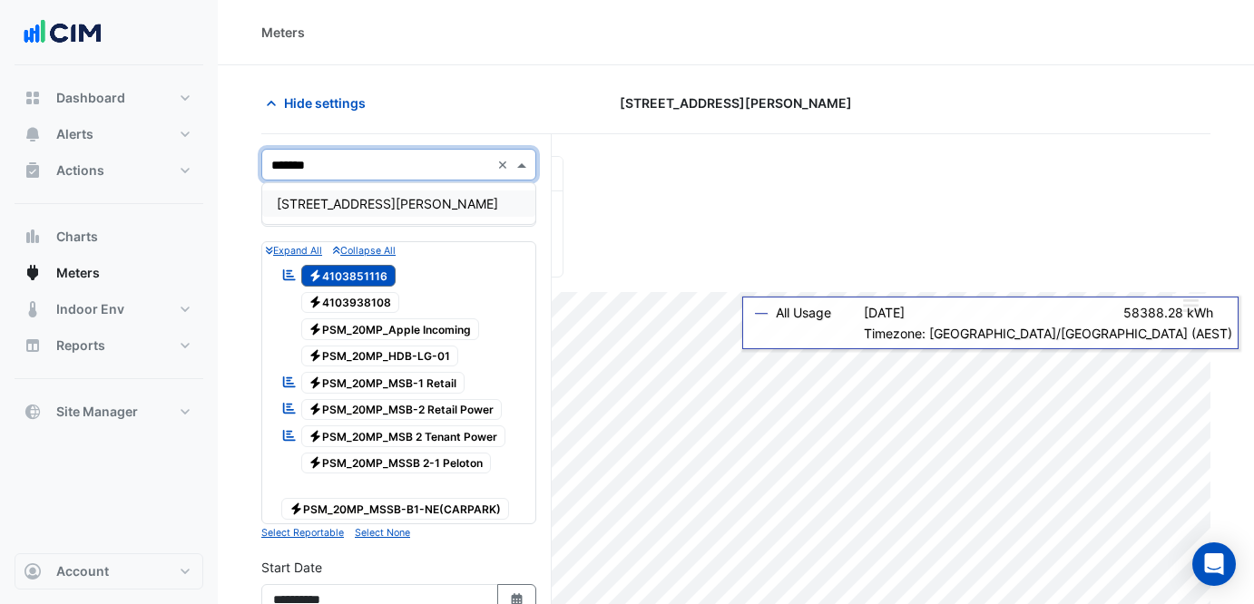
type input "********"
click at [371, 212] on div "[STREET_ADDRESS][PERSON_NAME]" at bounding box center [398, 204] width 273 height 26
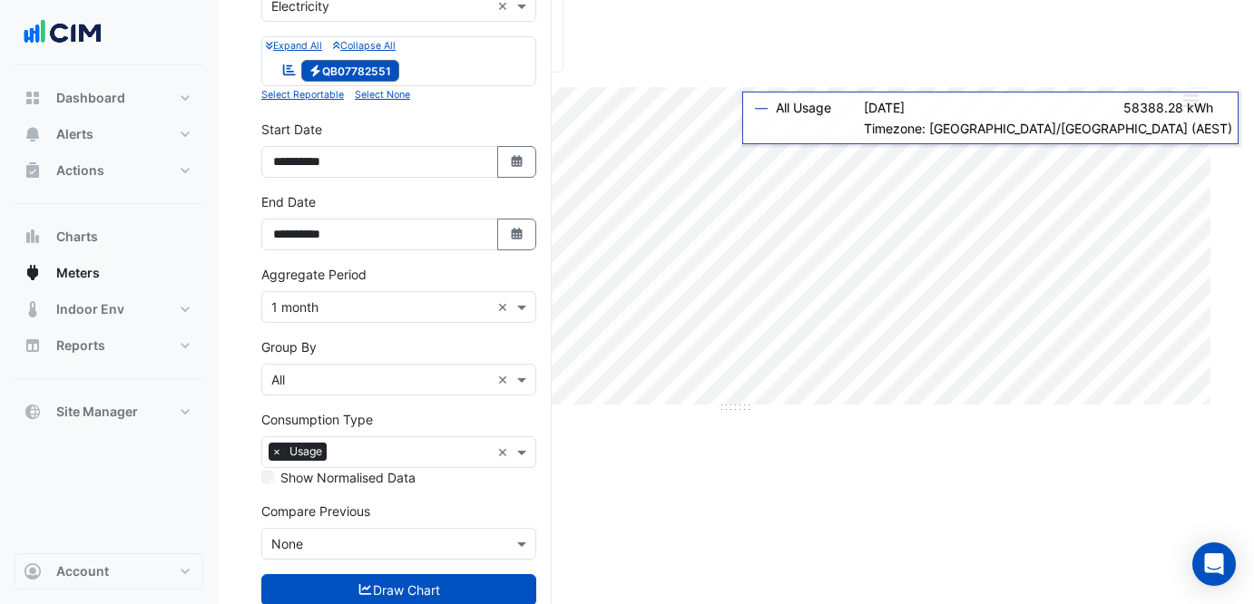
scroll to position [256, 0]
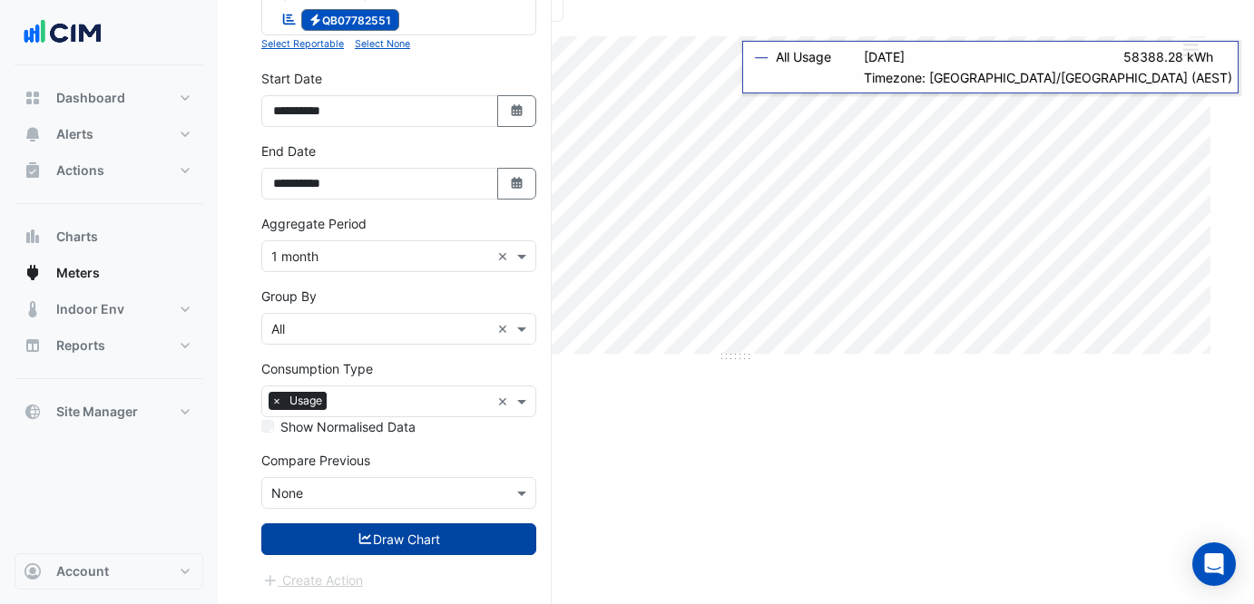
click at [443, 544] on button "Draw Chart" at bounding box center [398, 540] width 275 height 32
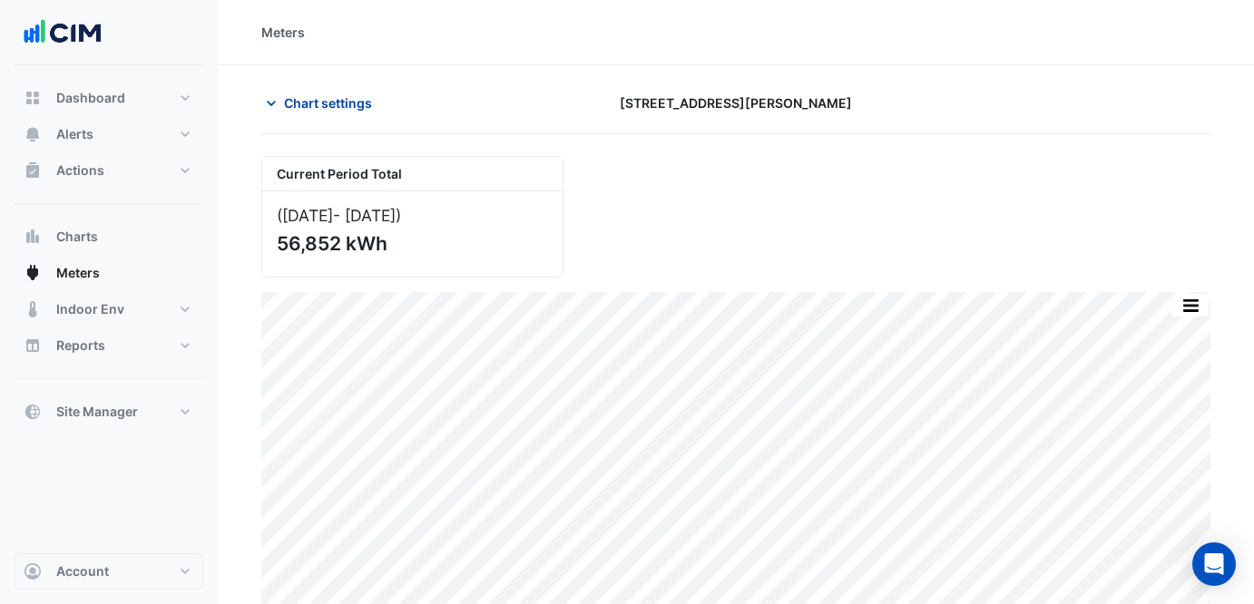
click at [325, 93] on button "Chart settings" at bounding box center [322, 103] width 122 height 32
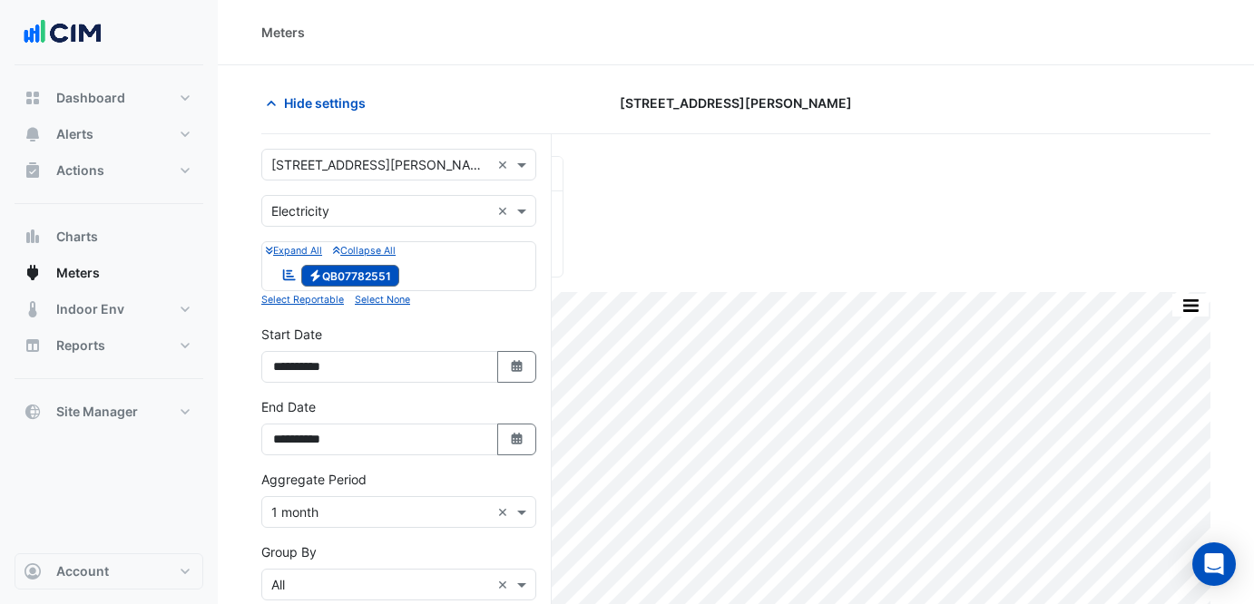
click at [318, 156] on input "text" at bounding box center [380, 165] width 219 height 19
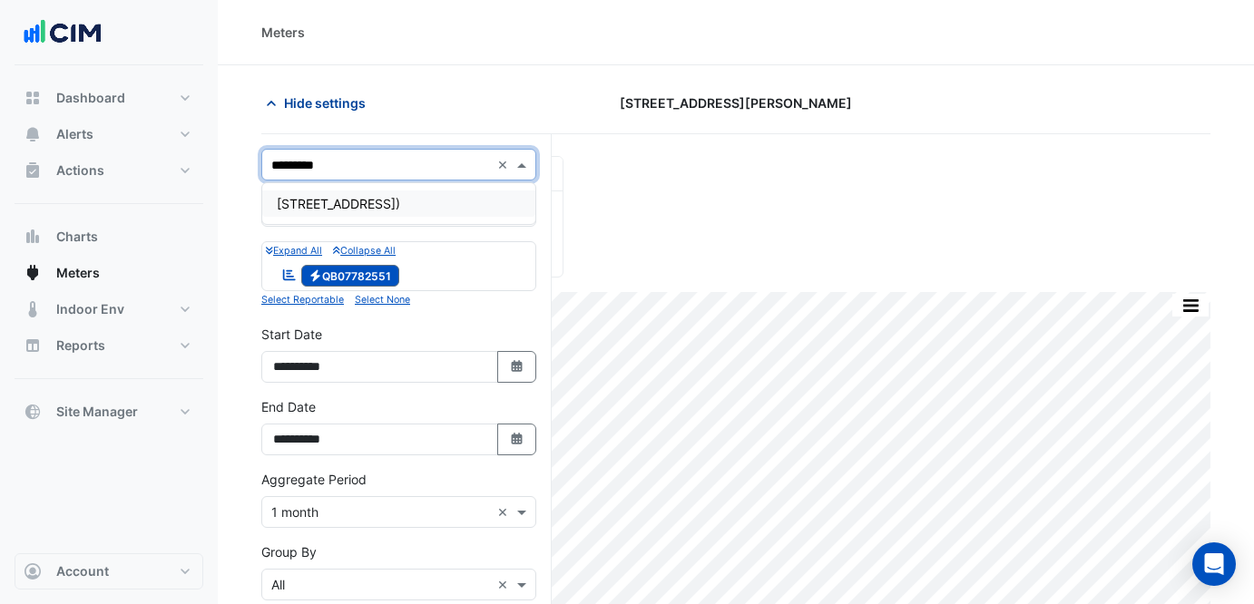
type input "**********"
click at [400, 209] on span "[STREET_ADDRESS])" at bounding box center [338, 203] width 123 height 15
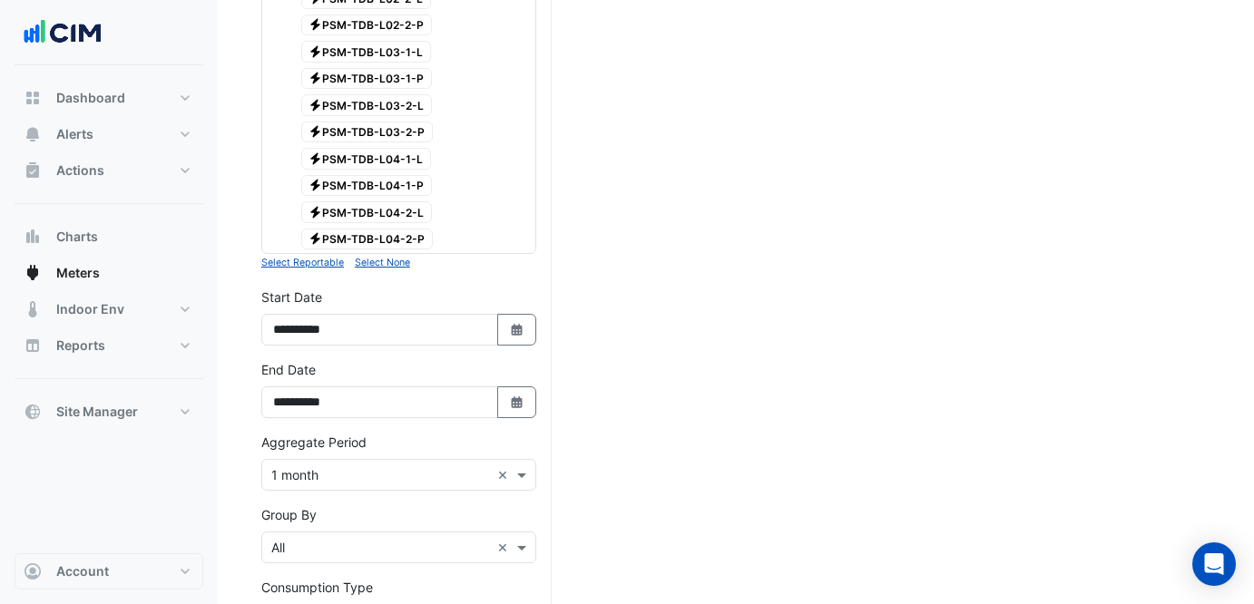
scroll to position [1728, 0]
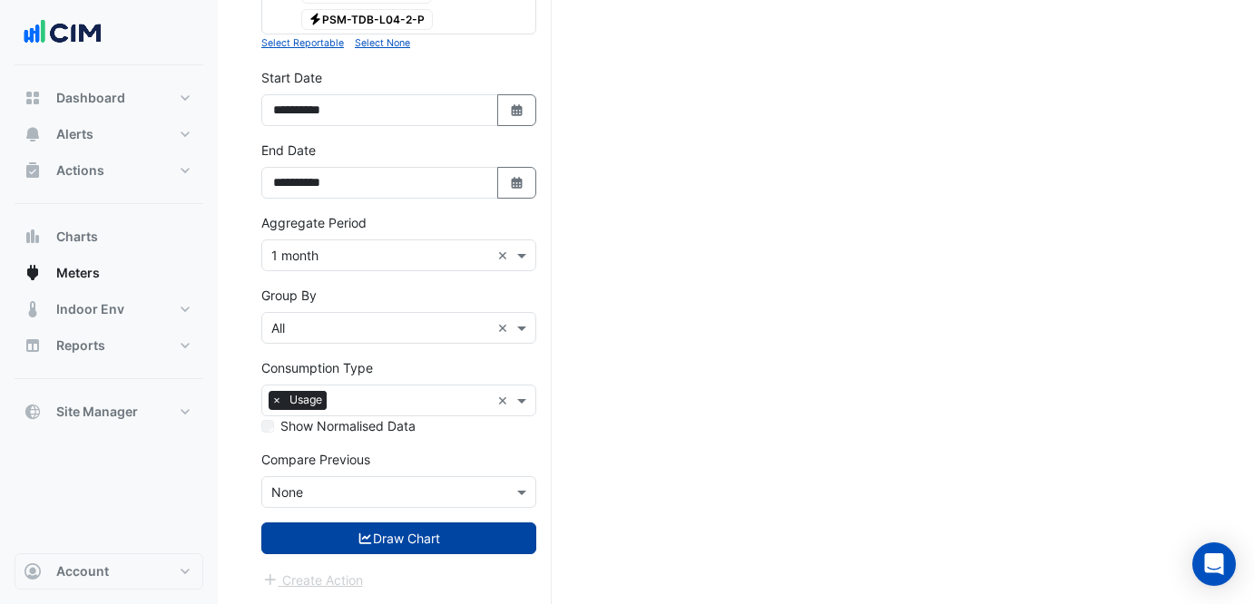
click at [442, 527] on button "Draw Chart" at bounding box center [398, 539] width 275 height 32
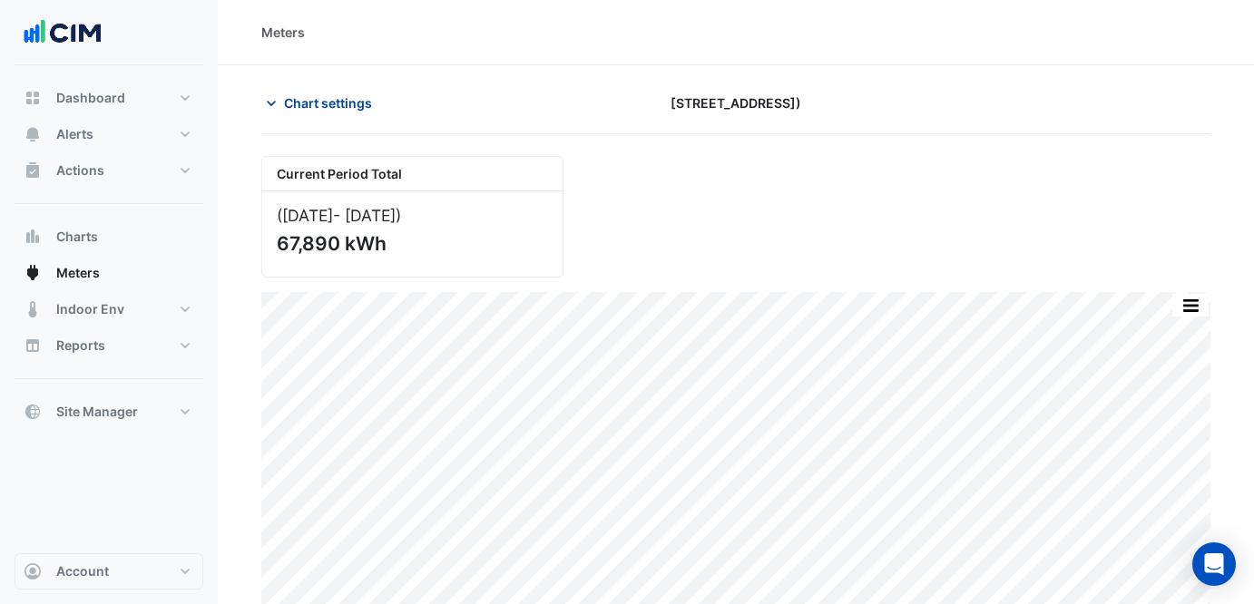
click at [328, 94] on span "Chart settings" at bounding box center [328, 102] width 88 height 19
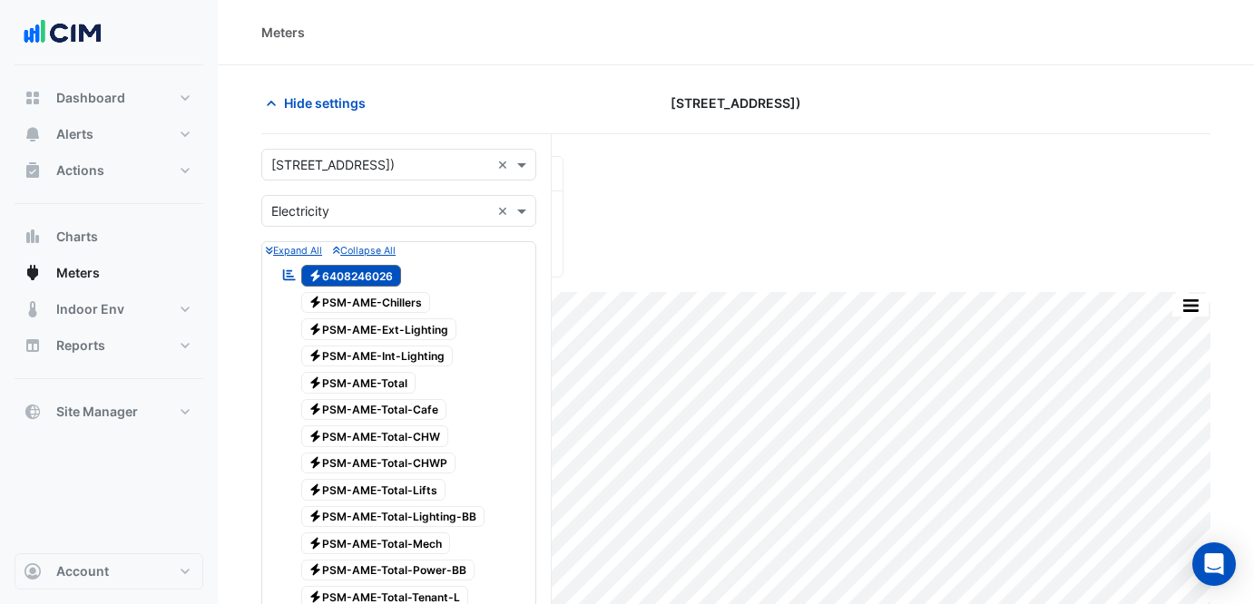
click at [365, 178] on div "× [STREET_ADDRESS] (Building C) ×" at bounding box center [398, 165] width 275 height 32
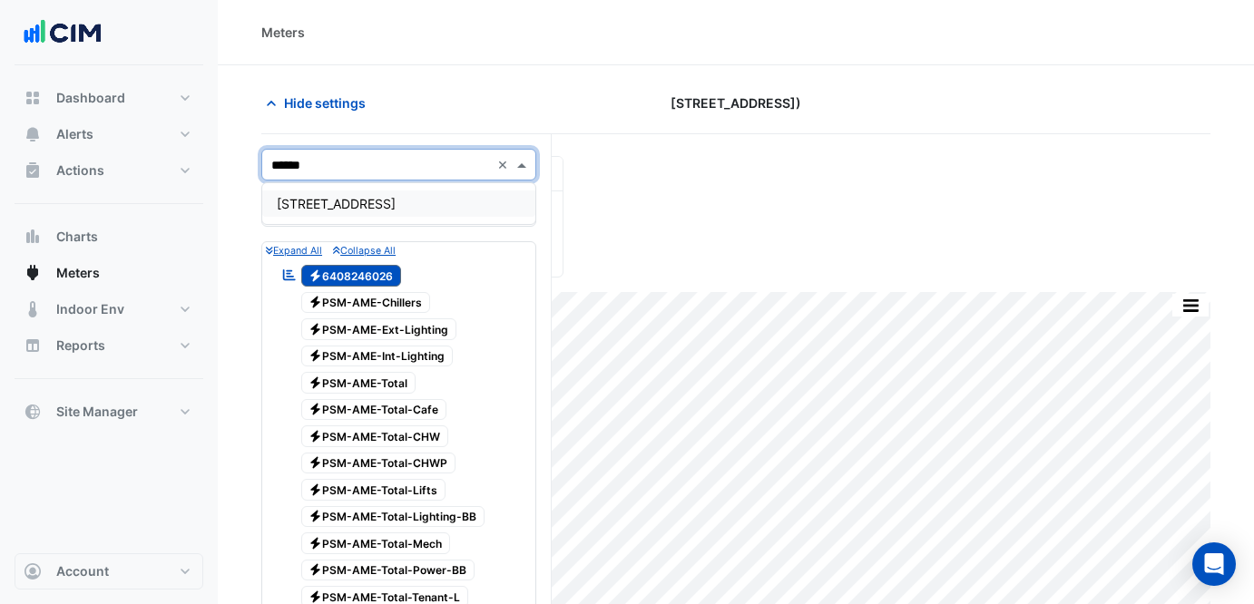
type input "*******"
click at [369, 206] on span "[STREET_ADDRESS]" at bounding box center [336, 203] width 119 height 15
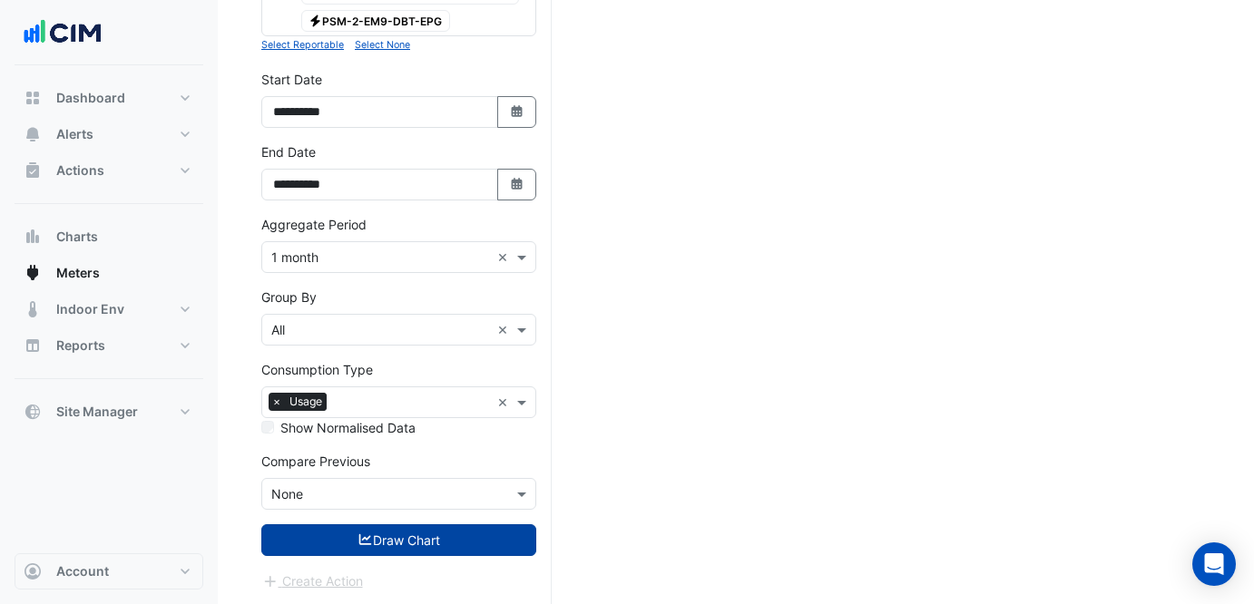
click at [384, 543] on button "Draw Chart" at bounding box center [398, 540] width 275 height 32
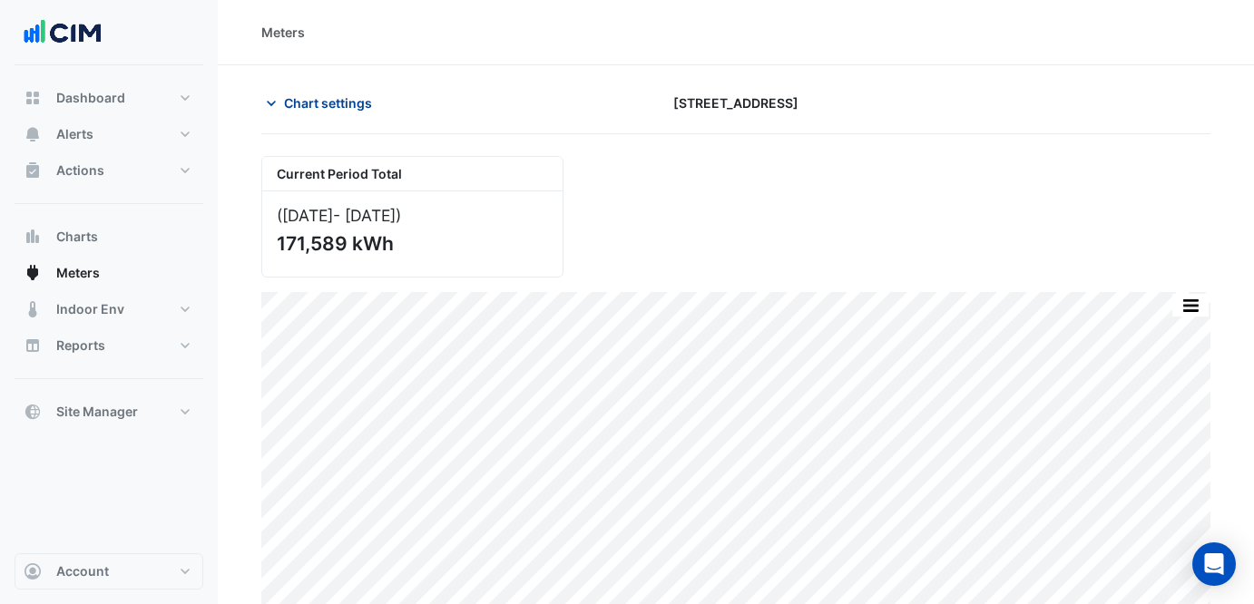
click at [289, 103] on span "Chart settings" at bounding box center [328, 102] width 88 height 19
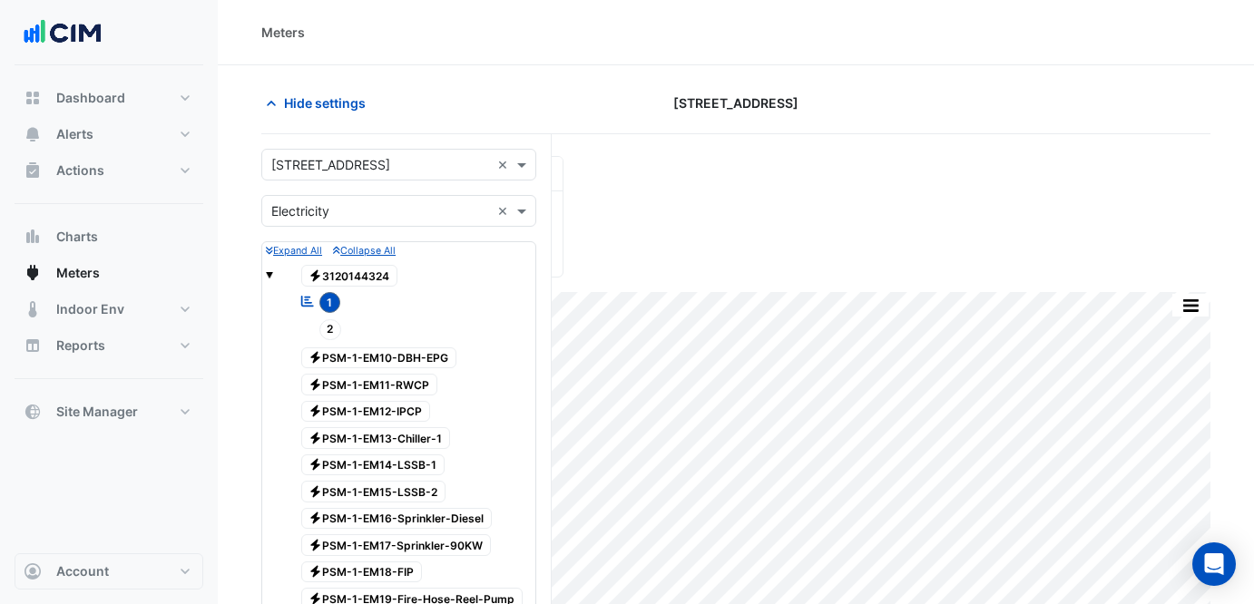
click at [330, 336] on span "2" at bounding box center [330, 329] width 23 height 21
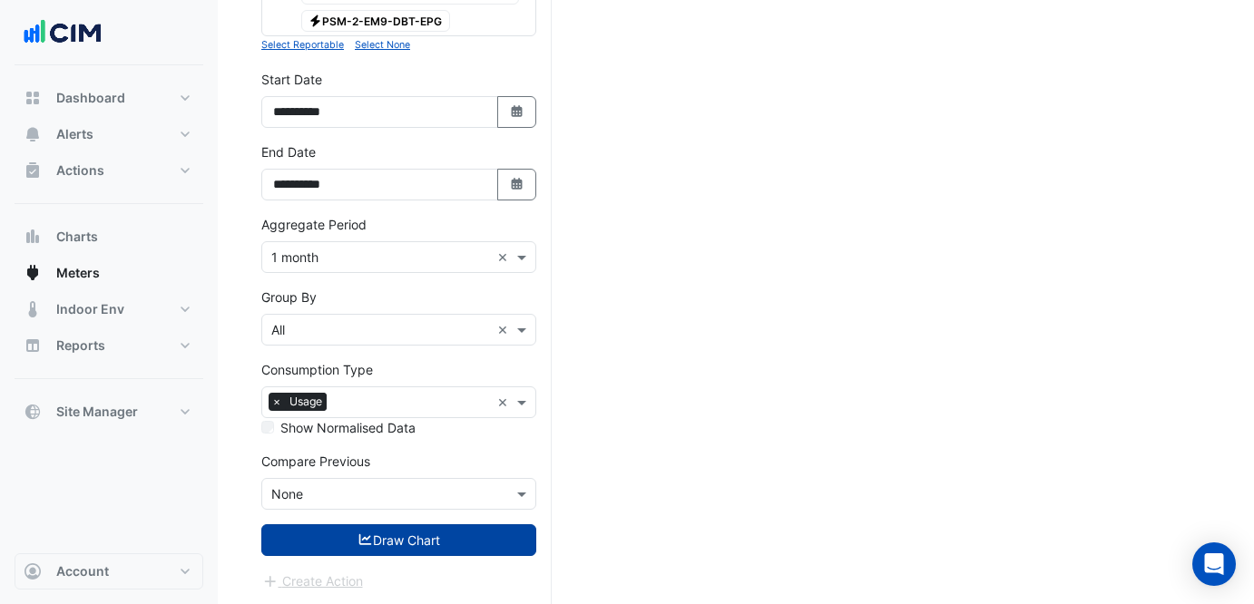
click at [430, 536] on button "Draw Chart" at bounding box center [398, 540] width 275 height 32
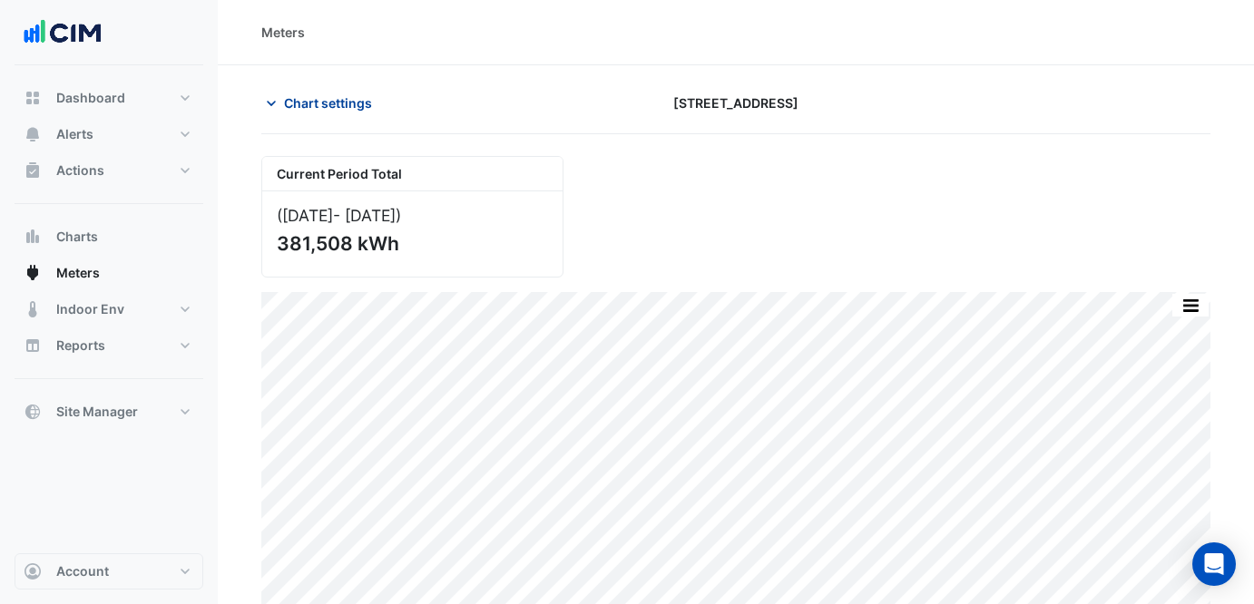
click at [302, 93] on span "Chart settings" at bounding box center [328, 102] width 88 height 19
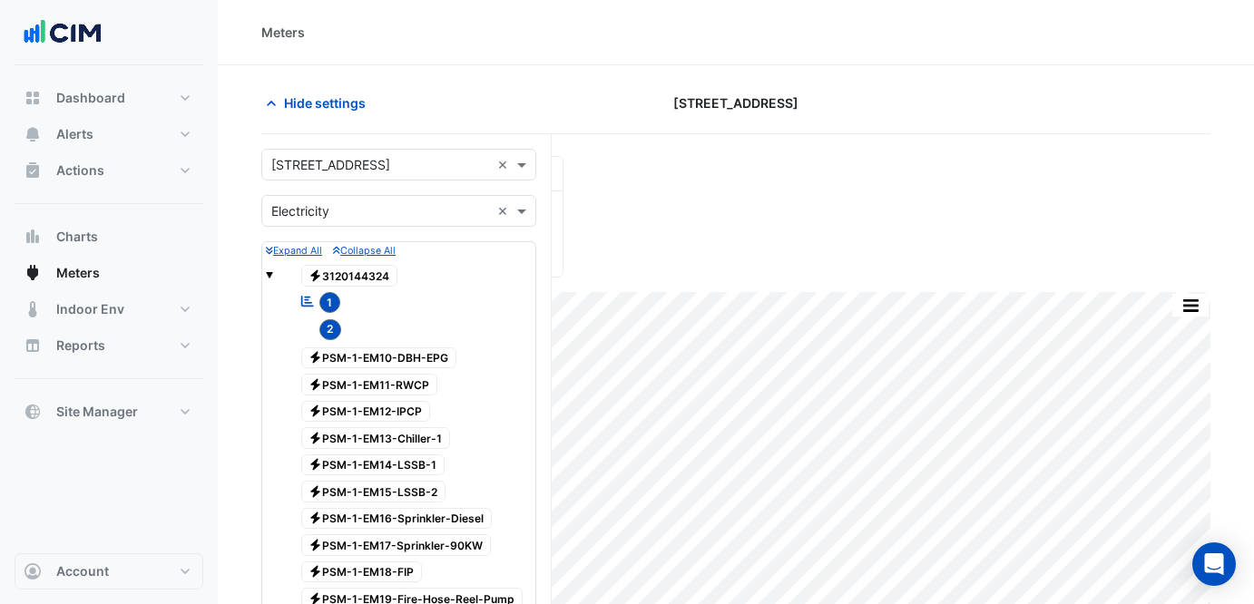
click at [349, 156] on input "text" at bounding box center [380, 165] width 219 height 19
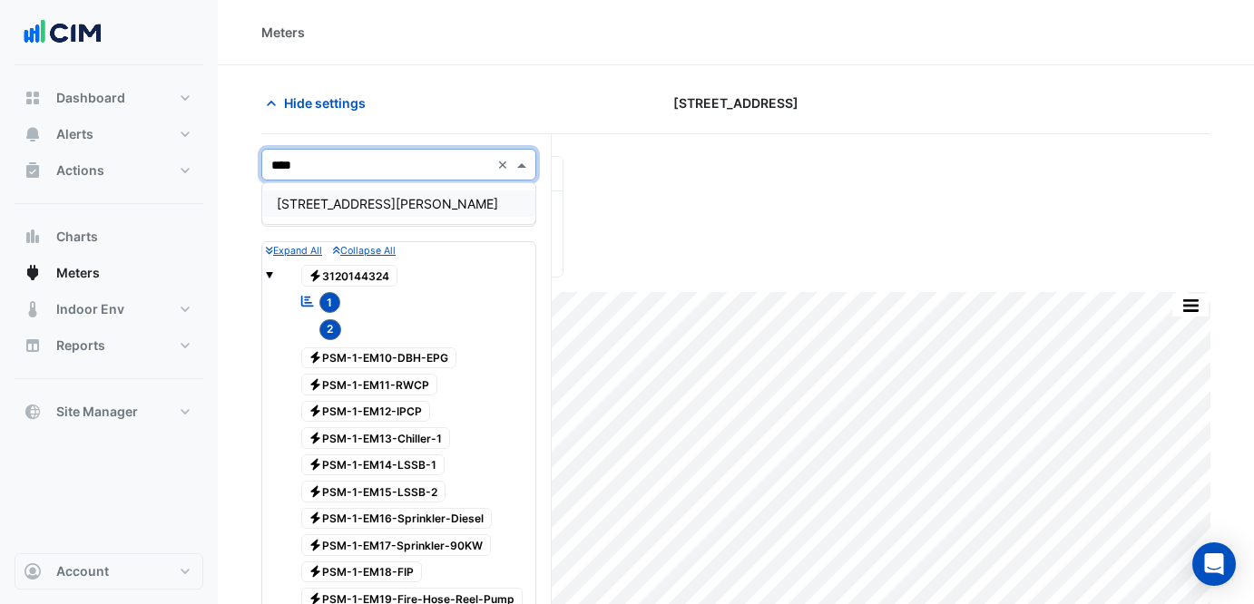
type input "*****"
click at [356, 199] on span "[STREET_ADDRESS][PERSON_NAME]" at bounding box center [387, 203] width 221 height 15
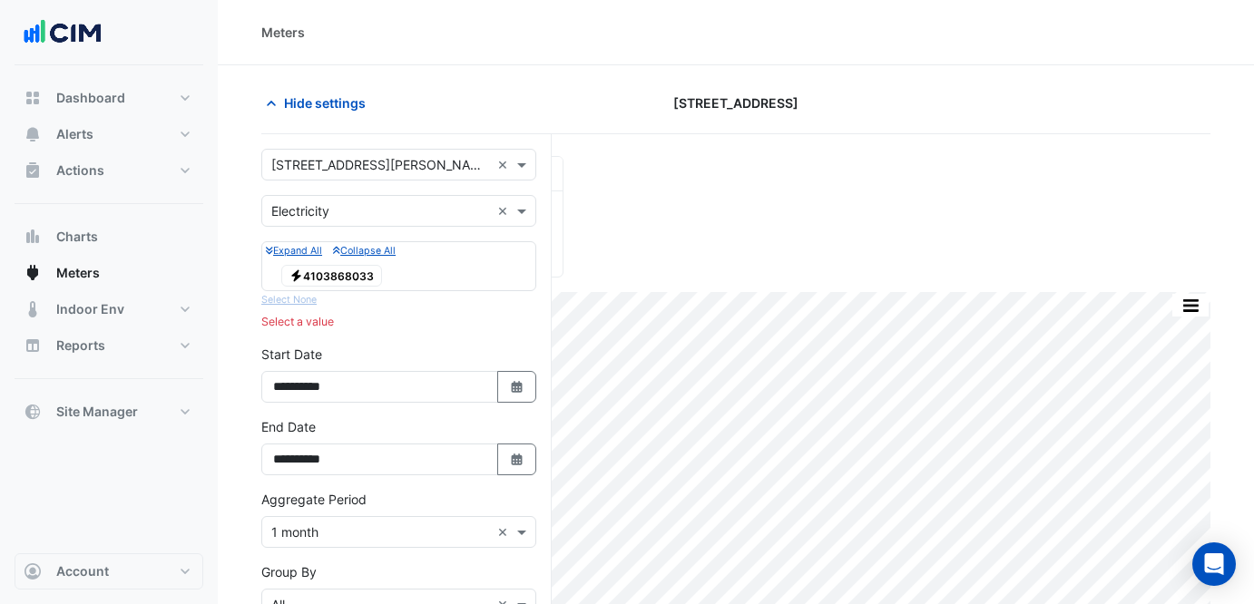
click at [327, 271] on span "Electricity 4103868033" at bounding box center [331, 276] width 101 height 22
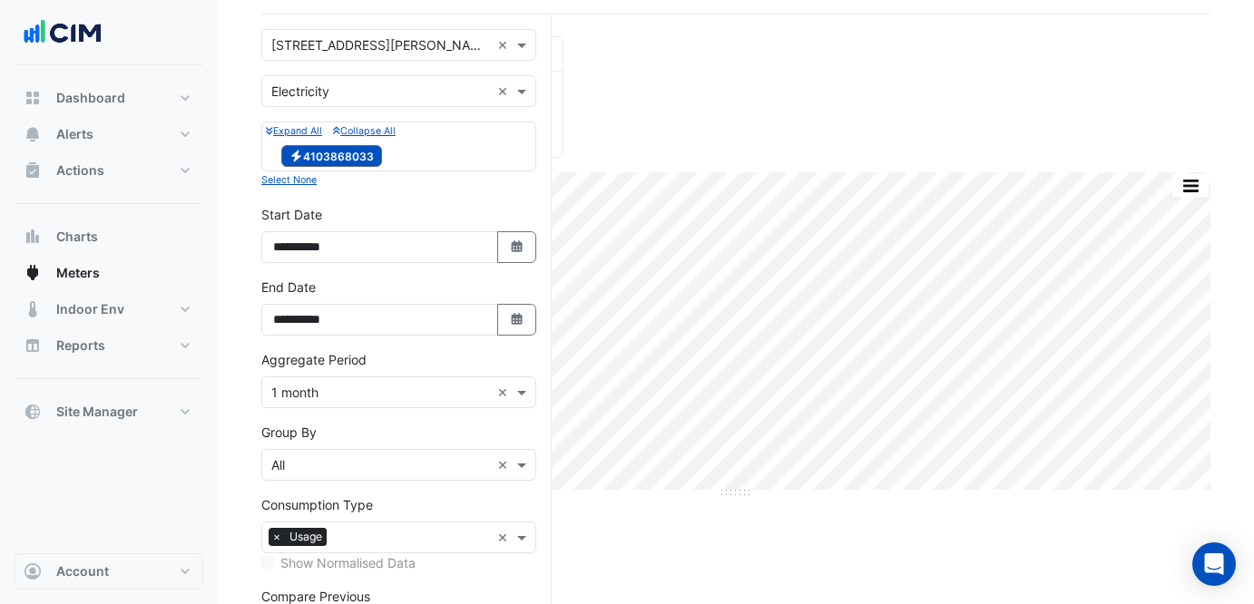
scroll to position [256, 0]
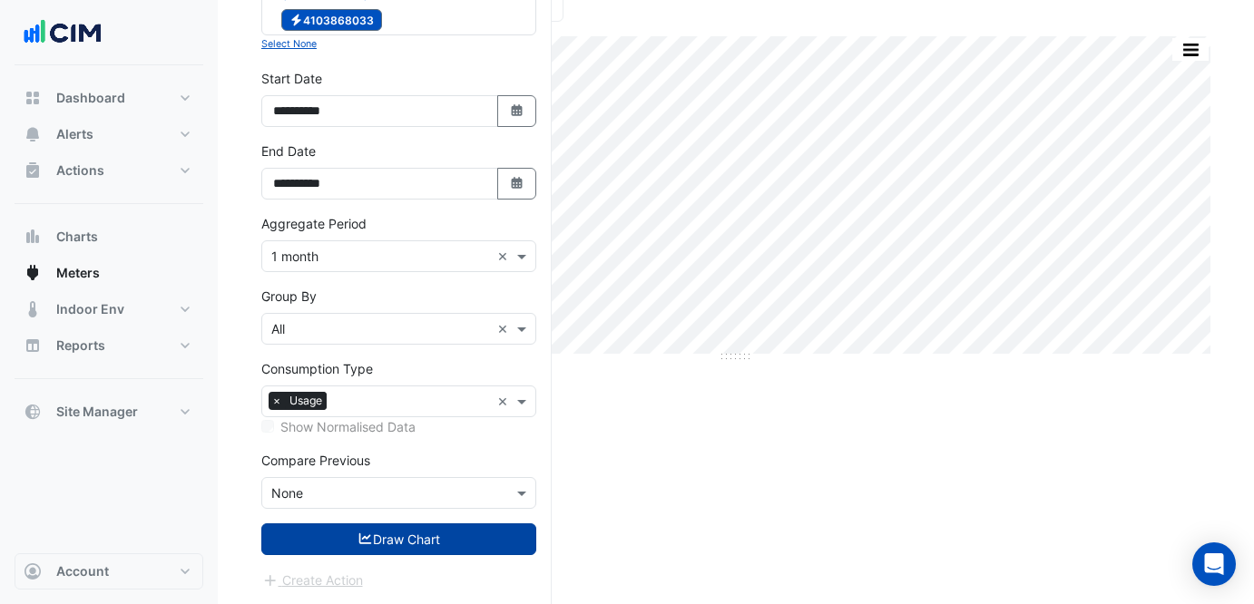
click at [408, 545] on button "Draw Chart" at bounding box center [398, 540] width 275 height 32
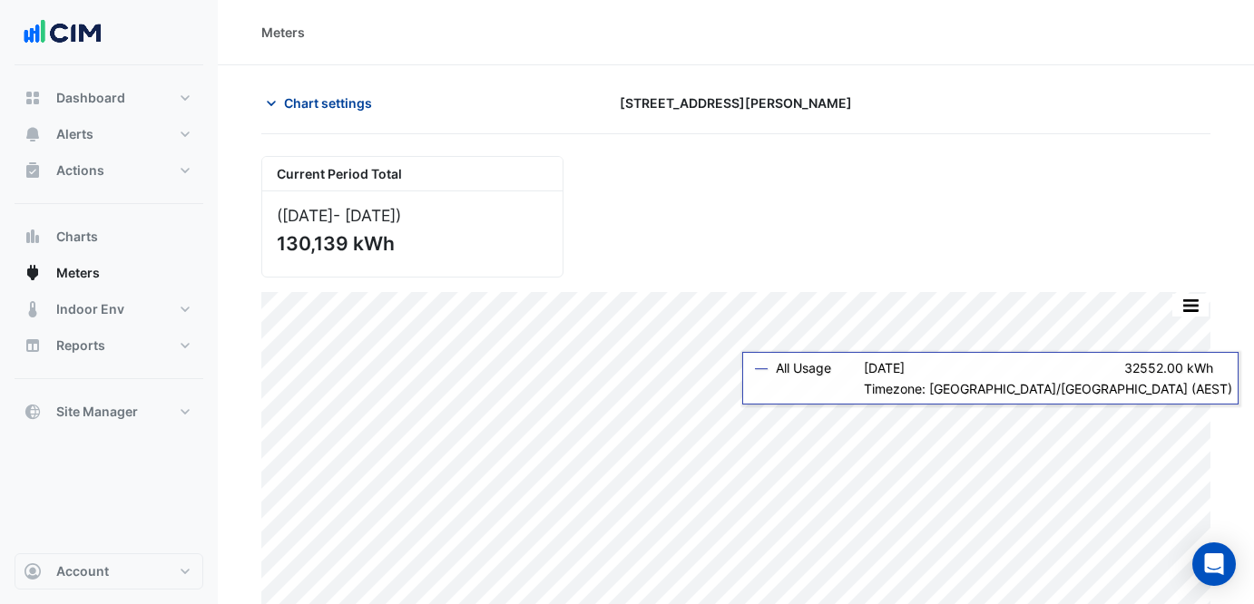
click at [310, 93] on span "Chart settings" at bounding box center [328, 102] width 88 height 19
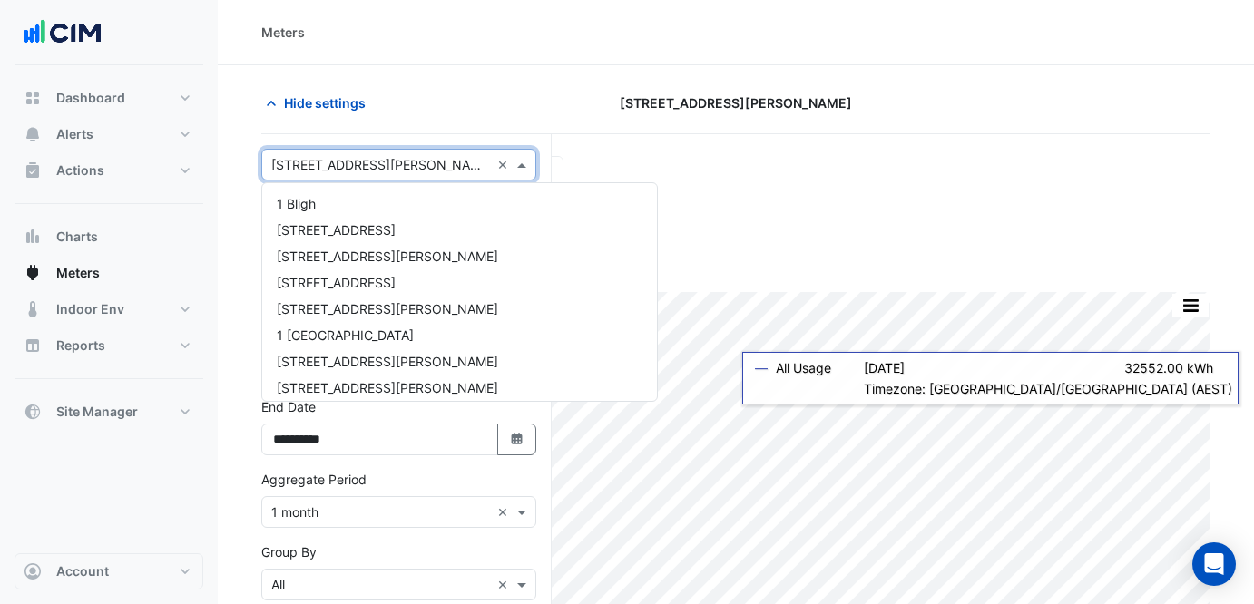
click at [347, 156] on input "text" at bounding box center [380, 165] width 219 height 19
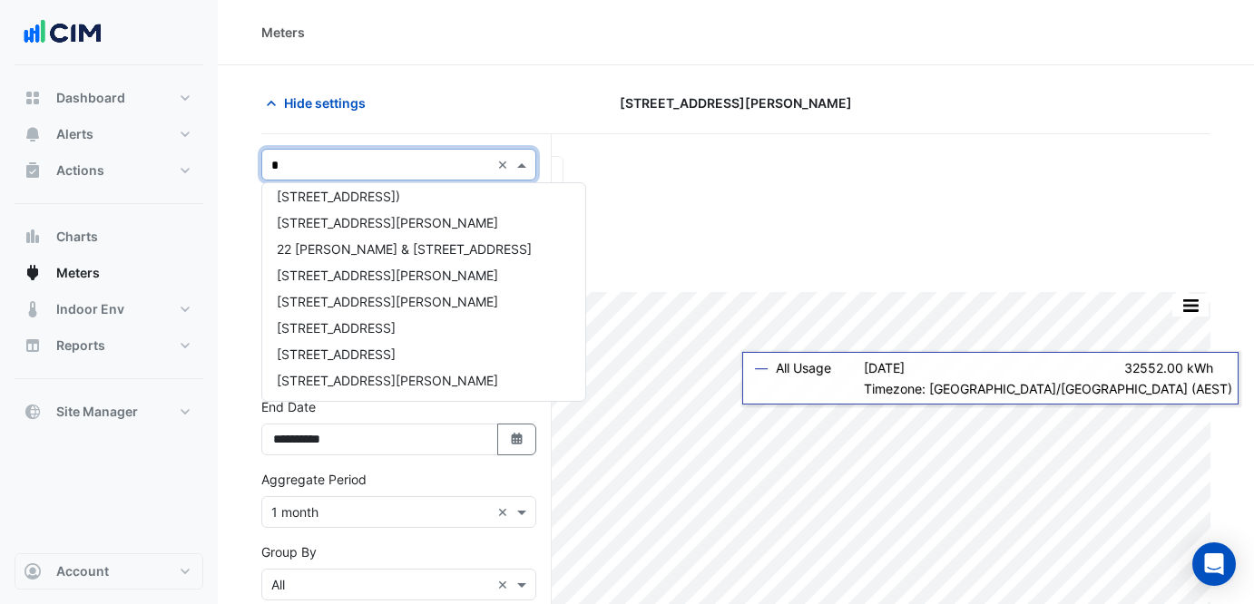
type input "**"
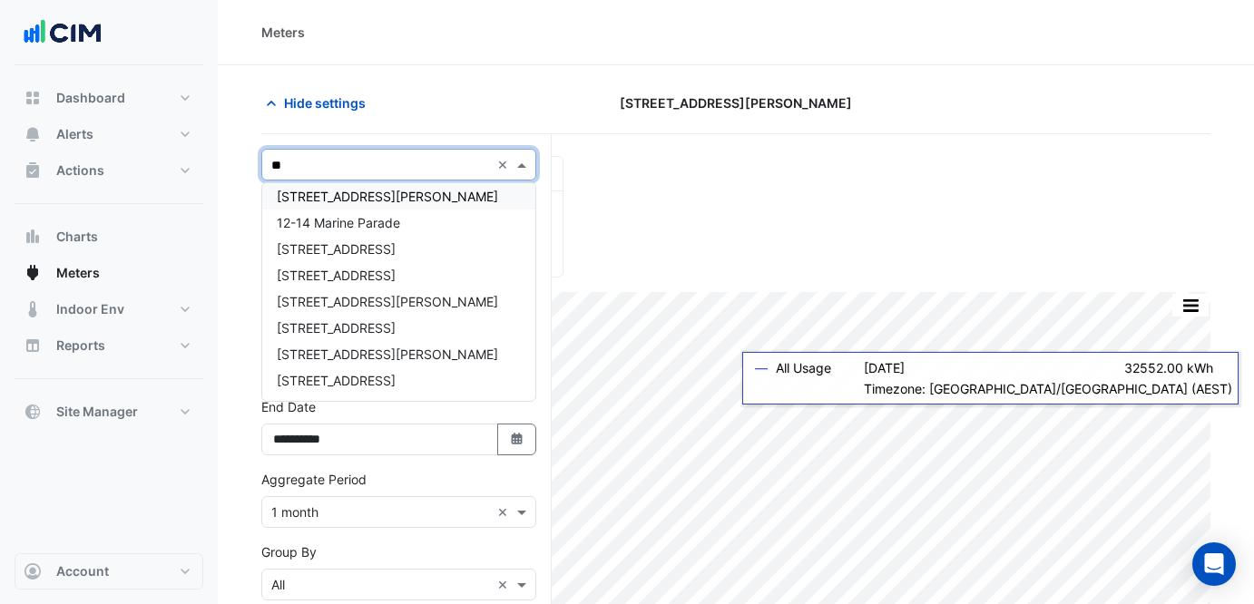
click at [384, 191] on div "[STREET_ADDRESS][PERSON_NAME]" at bounding box center [398, 196] width 273 height 26
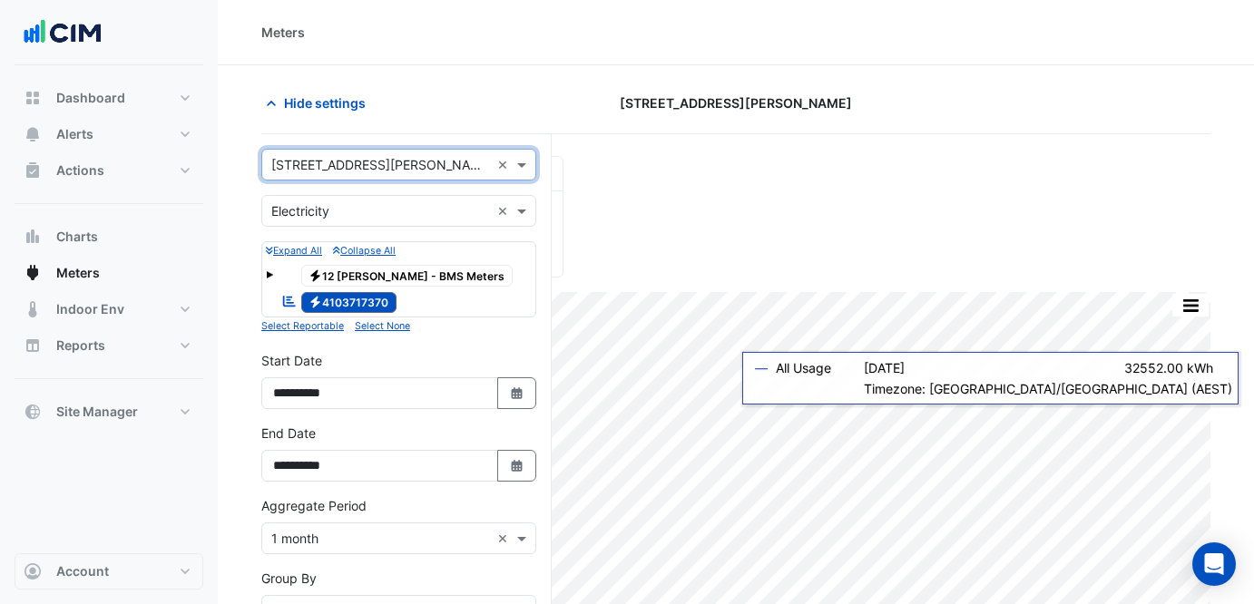
click at [388, 204] on input "text" at bounding box center [380, 211] width 219 height 19
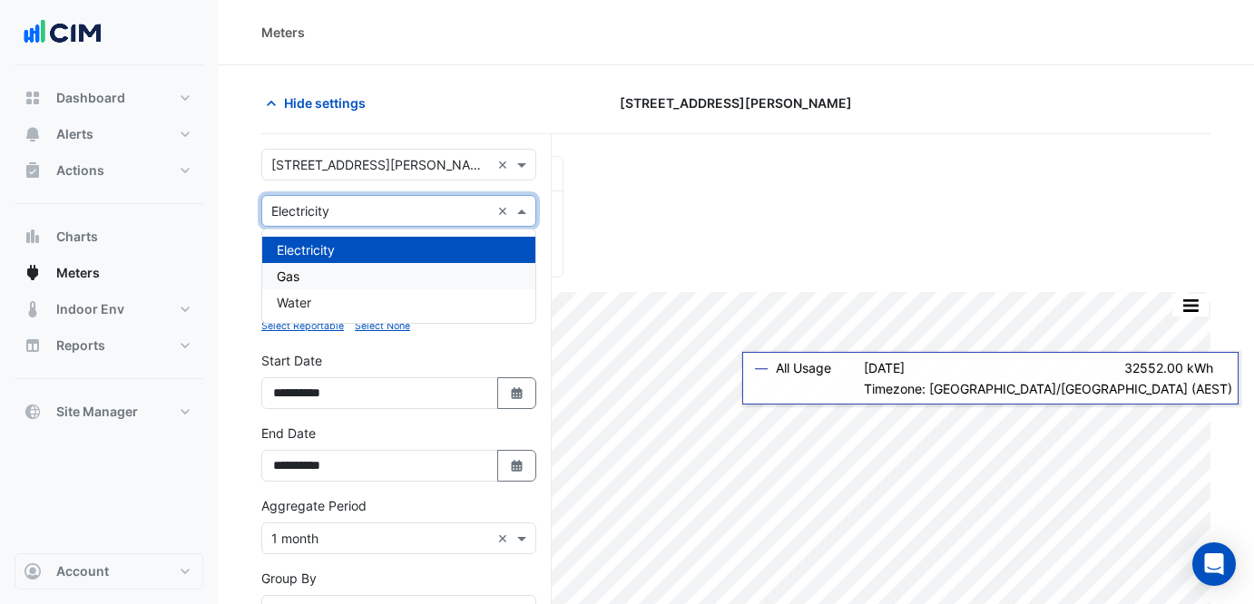
click at [388, 276] on div "Gas" at bounding box center [398, 276] width 273 height 26
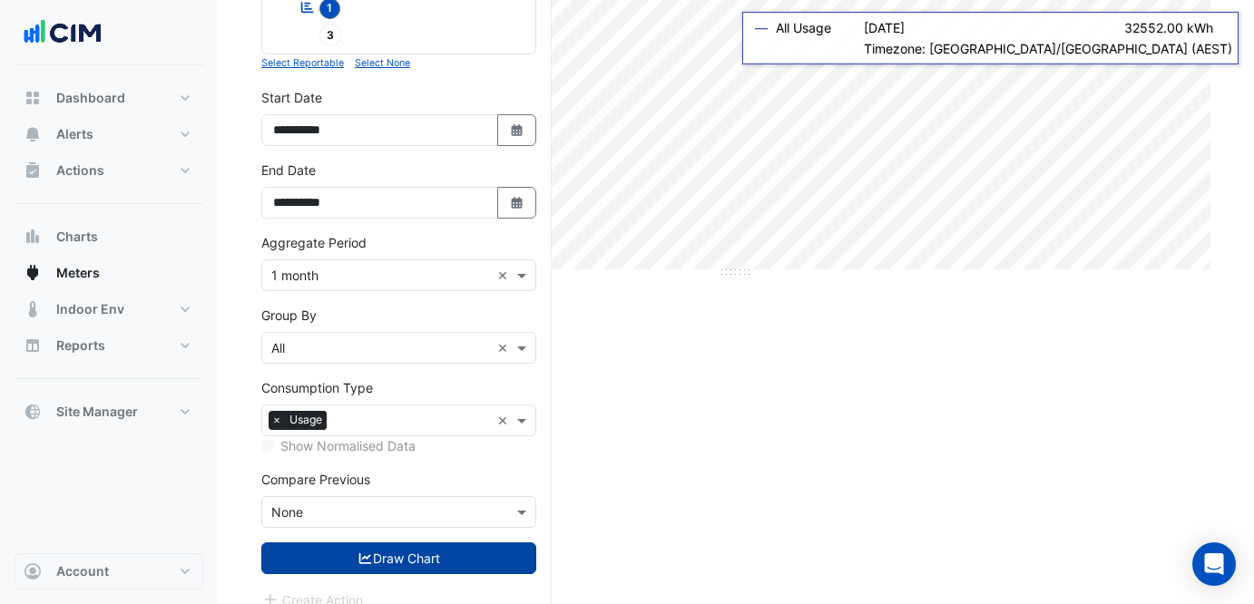
click at [408, 543] on button "Draw Chart" at bounding box center [398, 559] width 275 height 32
